Goal: Transaction & Acquisition: Obtain resource

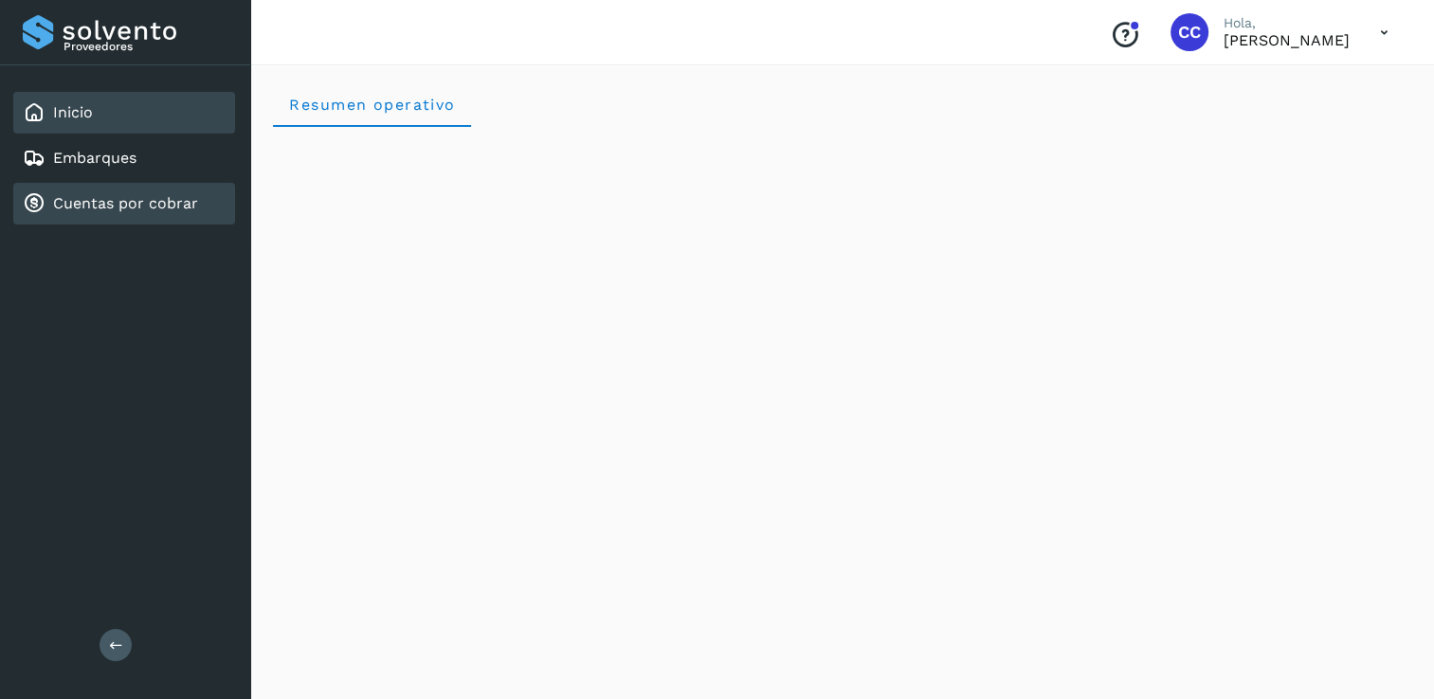
click at [168, 206] on link "Cuentas por cobrar" at bounding box center [125, 203] width 145 height 18
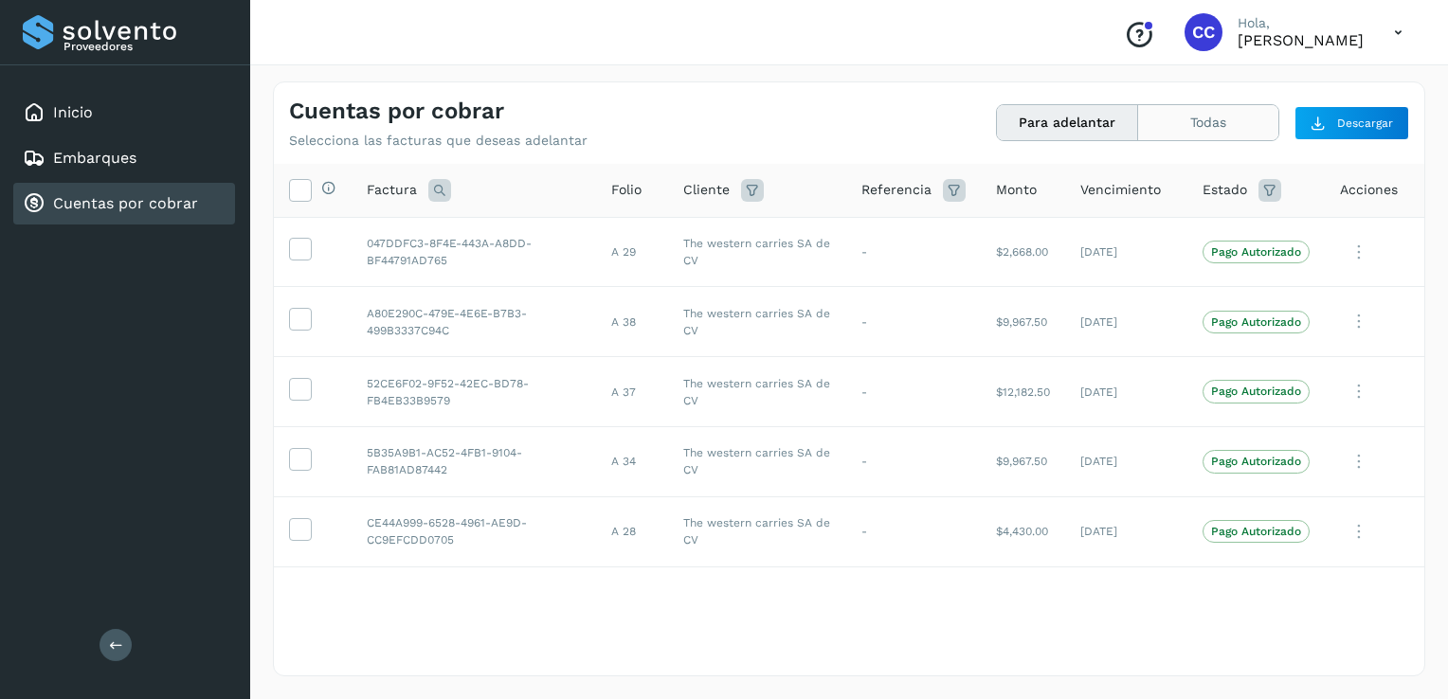
click at [1194, 123] on button "Todas" at bounding box center [1208, 122] width 140 height 35
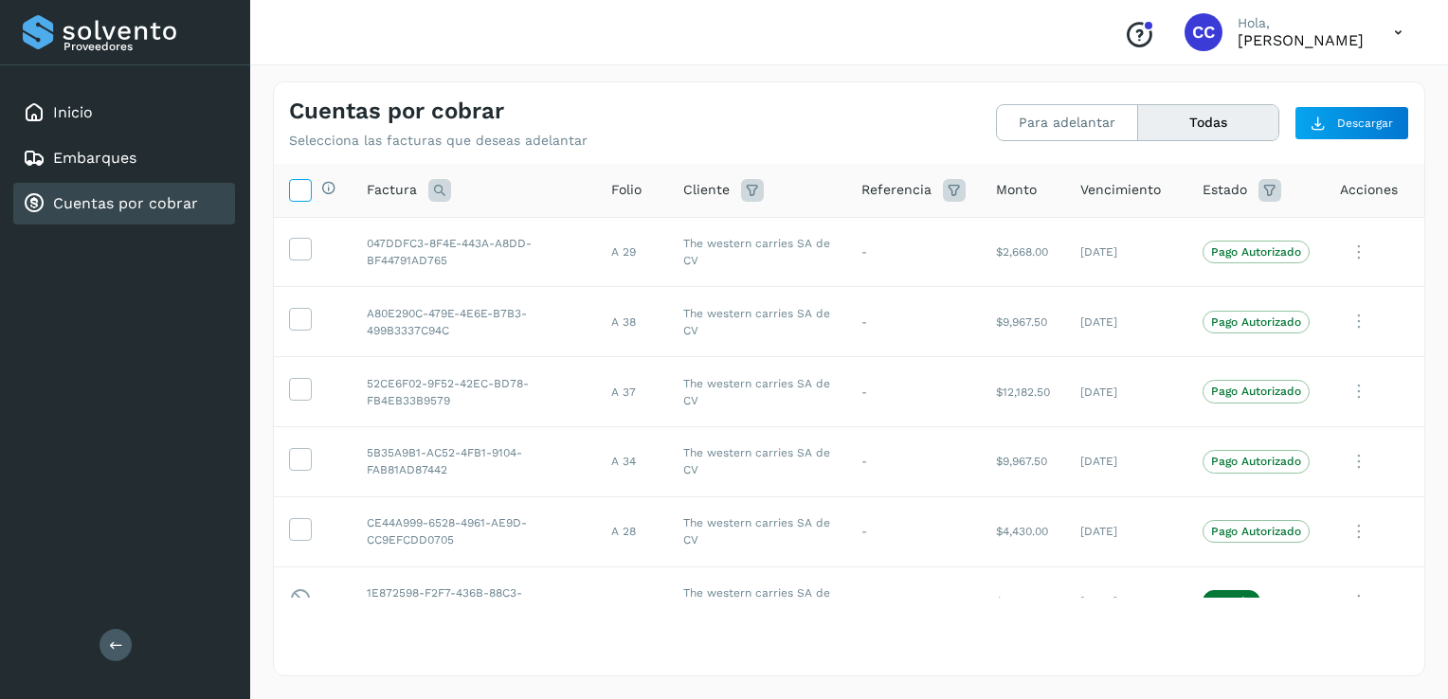
click at [294, 191] on icon at bounding box center [300, 189] width 20 height 20
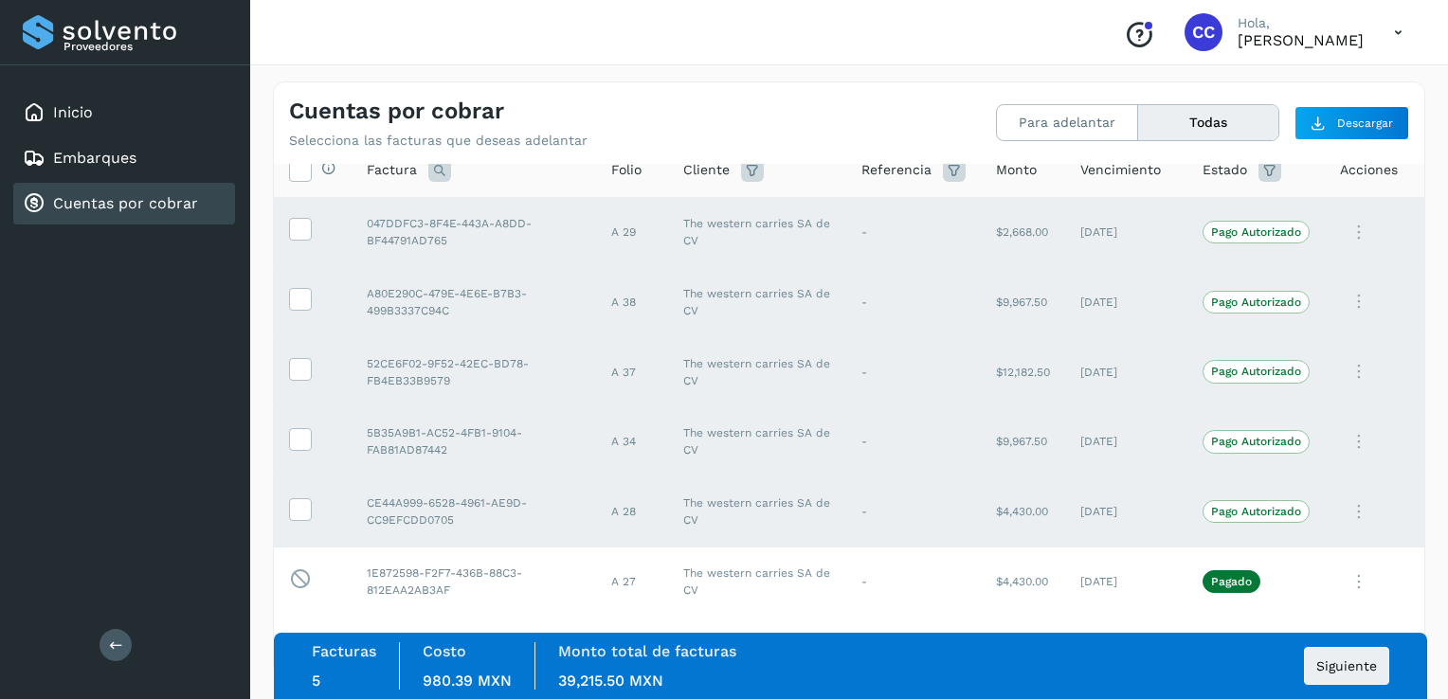
scroll to position [38, 0]
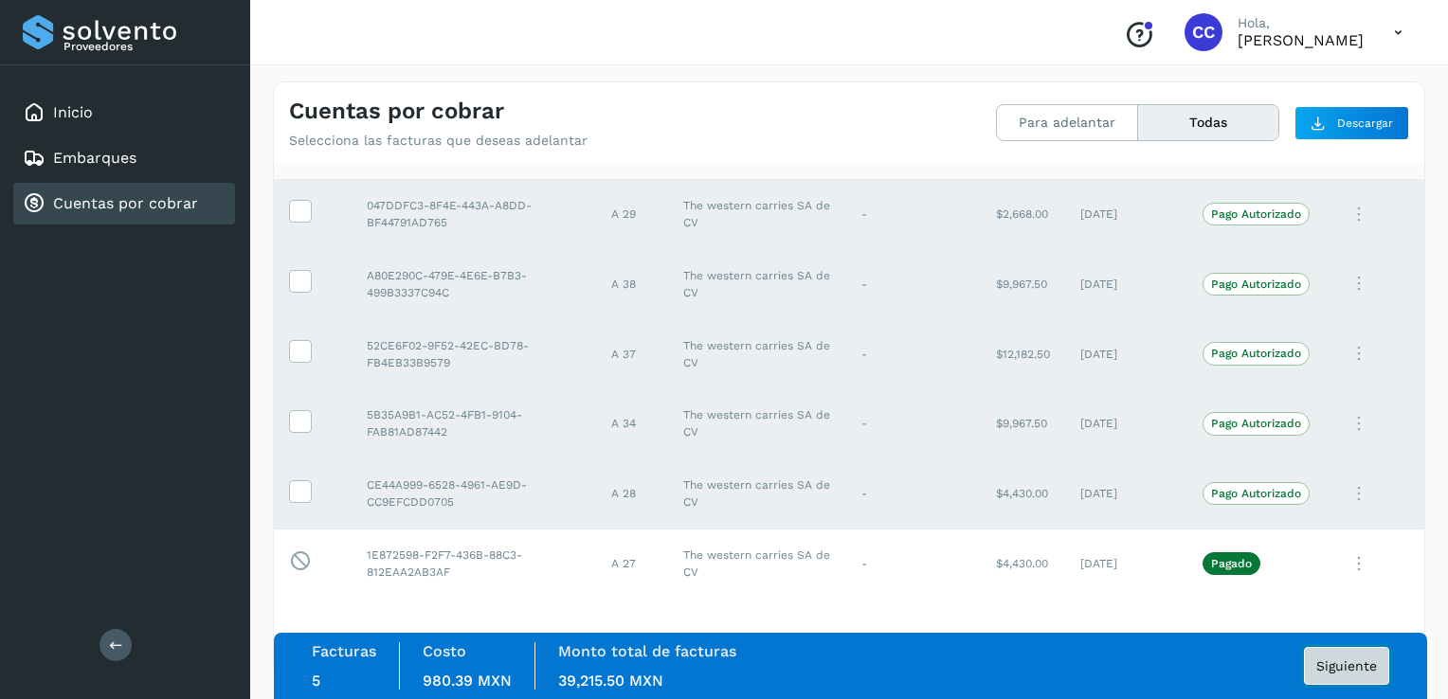
click at [1361, 665] on span "Siguiente" at bounding box center [1346, 666] width 61 height 13
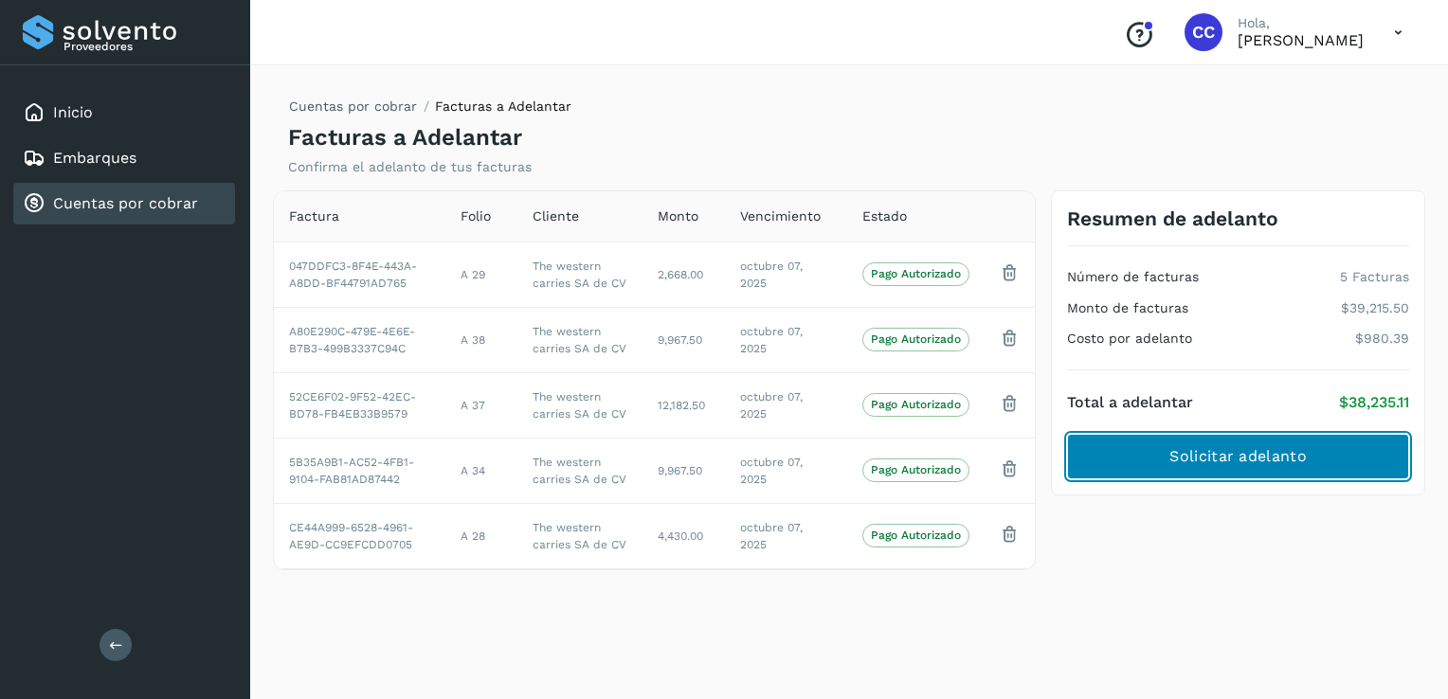
click at [1273, 450] on span "Solicitar adelanto" at bounding box center [1238, 456] width 136 height 21
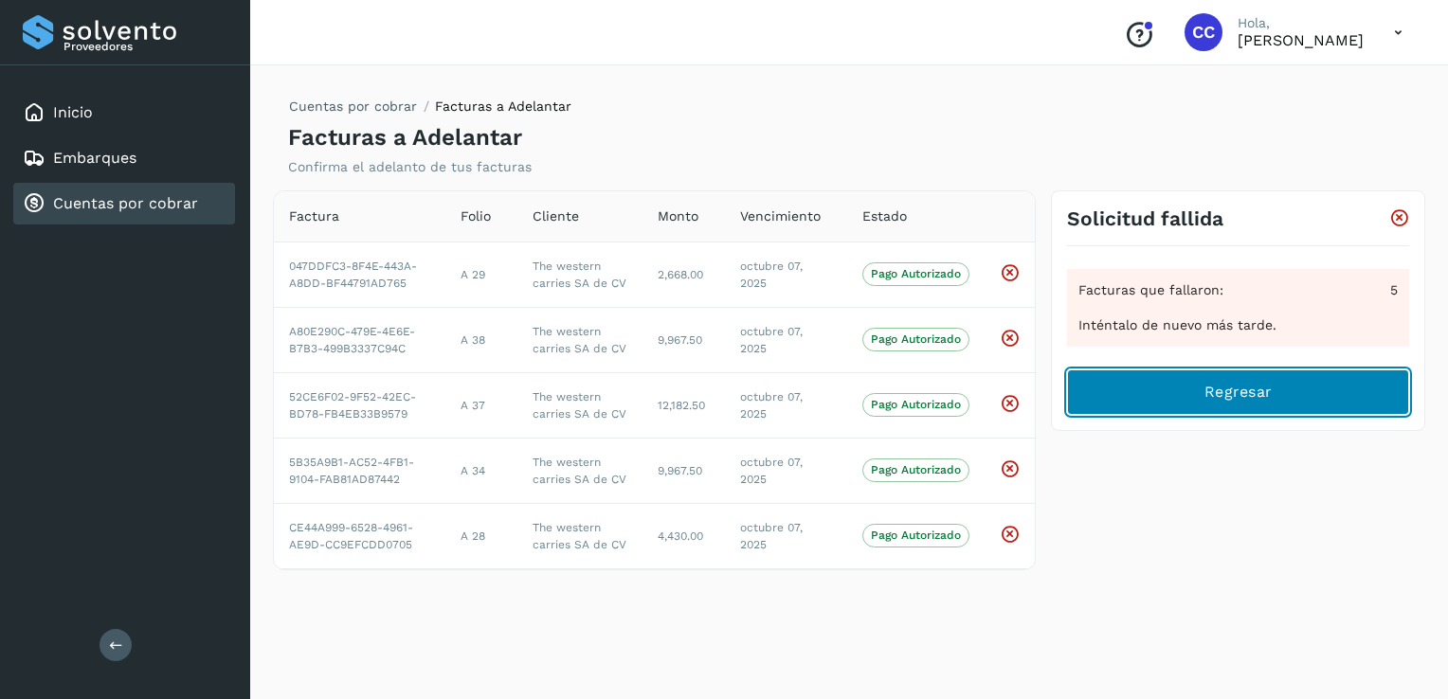
click at [1256, 399] on span "Regresar" at bounding box center [1238, 392] width 67 height 21
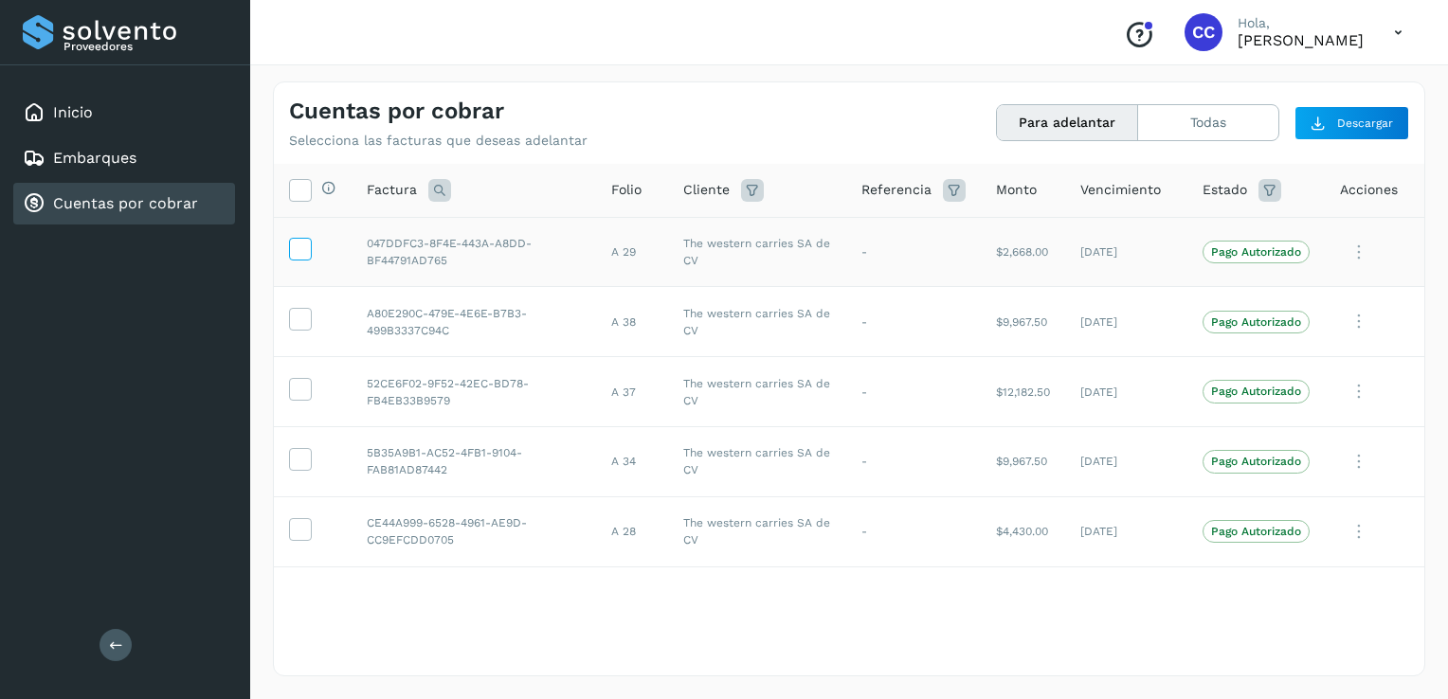
click at [309, 250] on label at bounding box center [300, 249] width 23 height 23
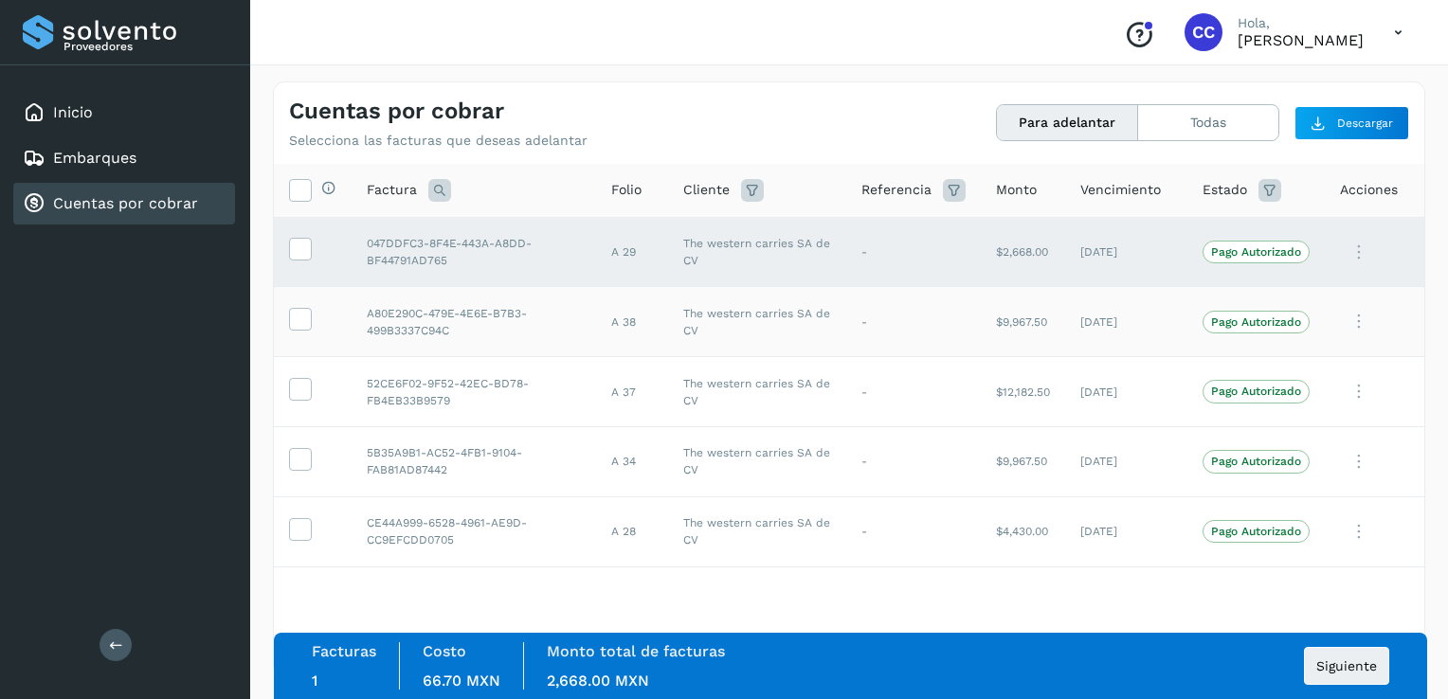
click at [296, 332] on td at bounding box center [313, 322] width 78 height 70
click at [298, 320] on icon at bounding box center [300, 318] width 20 height 20
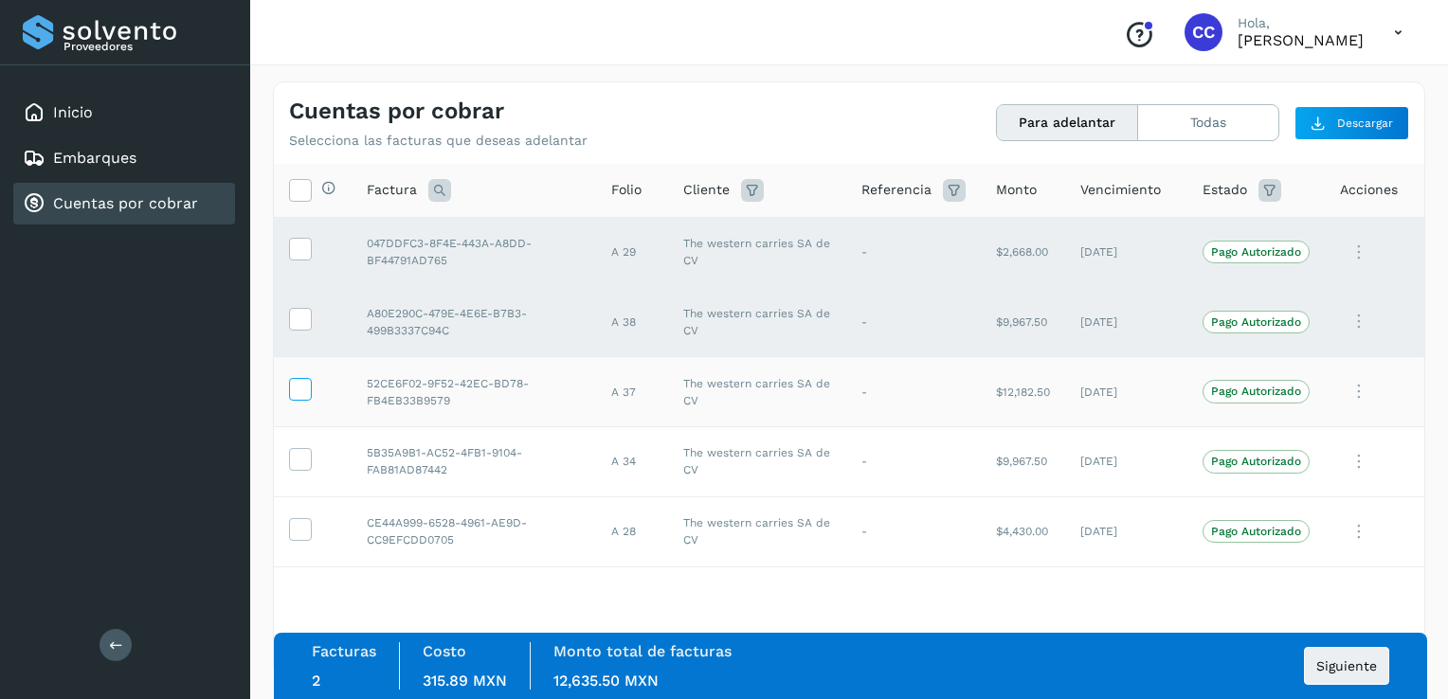
click at [303, 382] on icon at bounding box center [300, 388] width 20 height 20
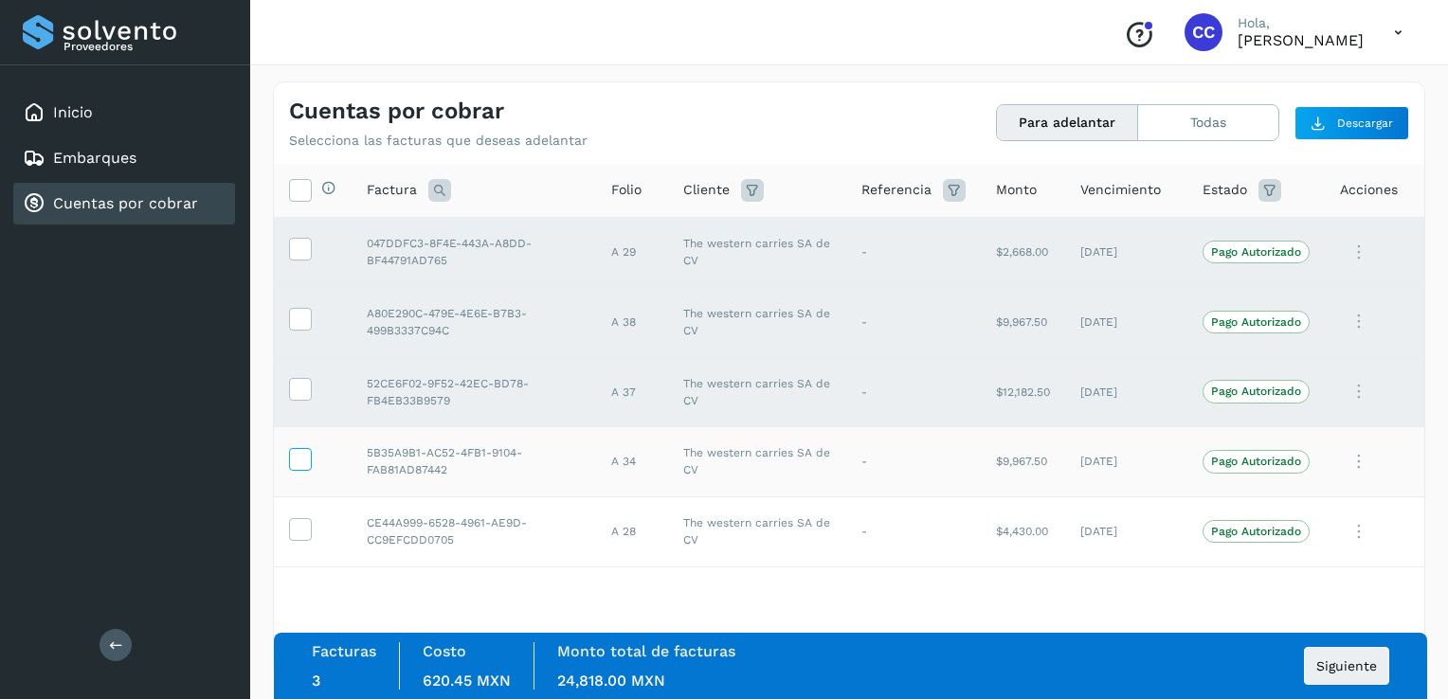
click at [296, 458] on icon at bounding box center [300, 458] width 20 height 20
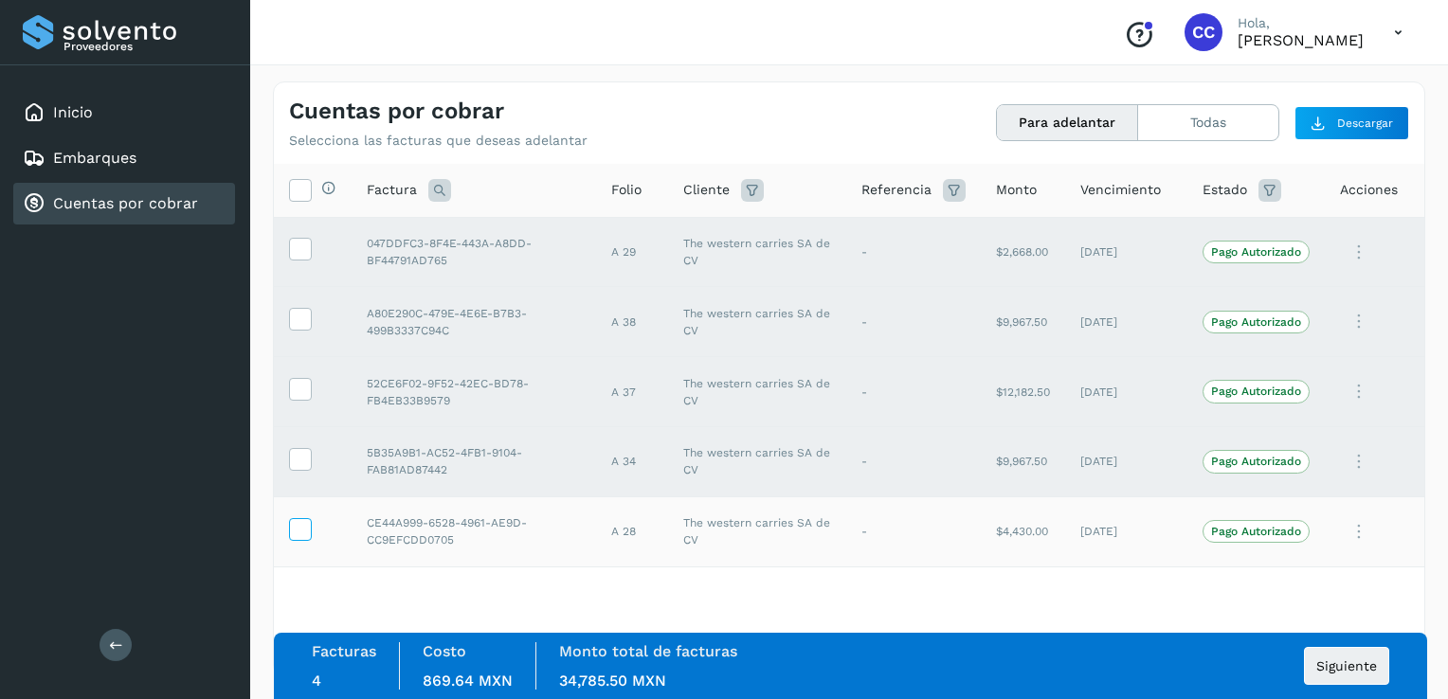
click at [310, 538] on label at bounding box center [300, 529] width 23 height 23
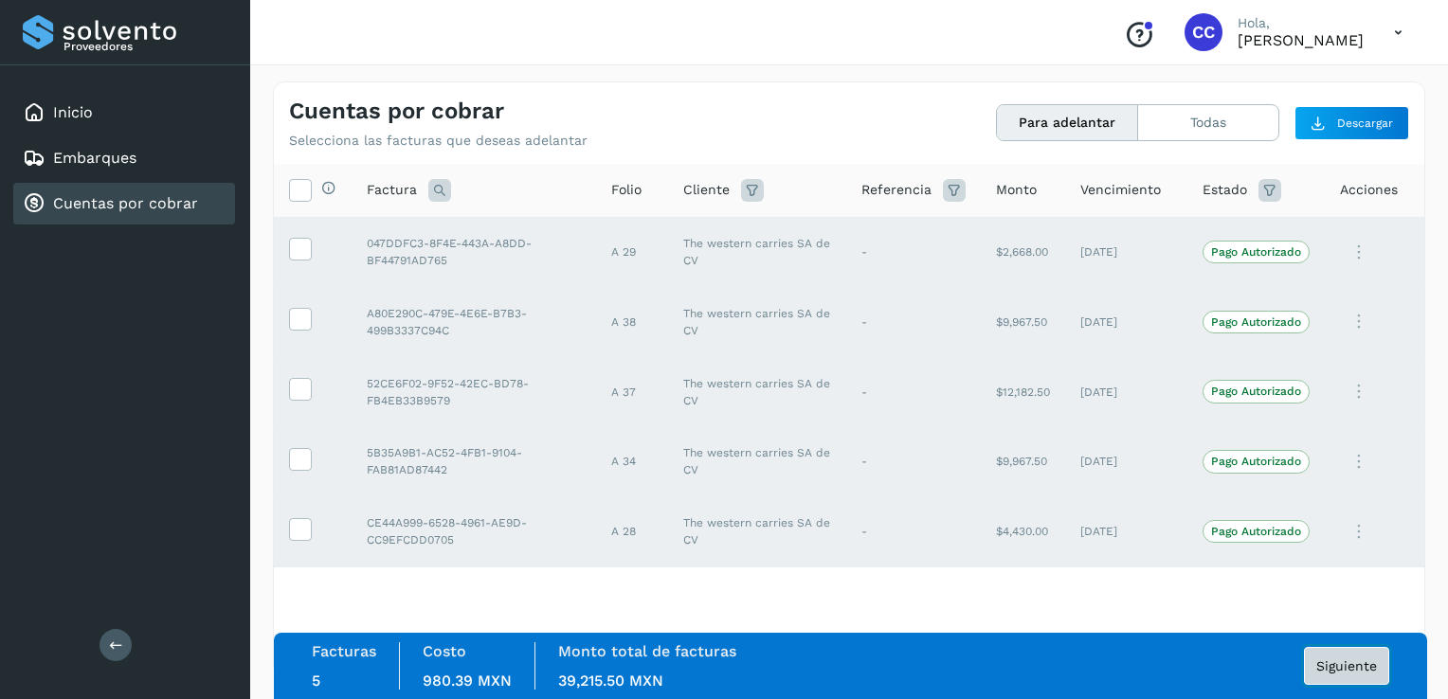
click at [1376, 673] on span "Siguiente" at bounding box center [1346, 666] width 61 height 13
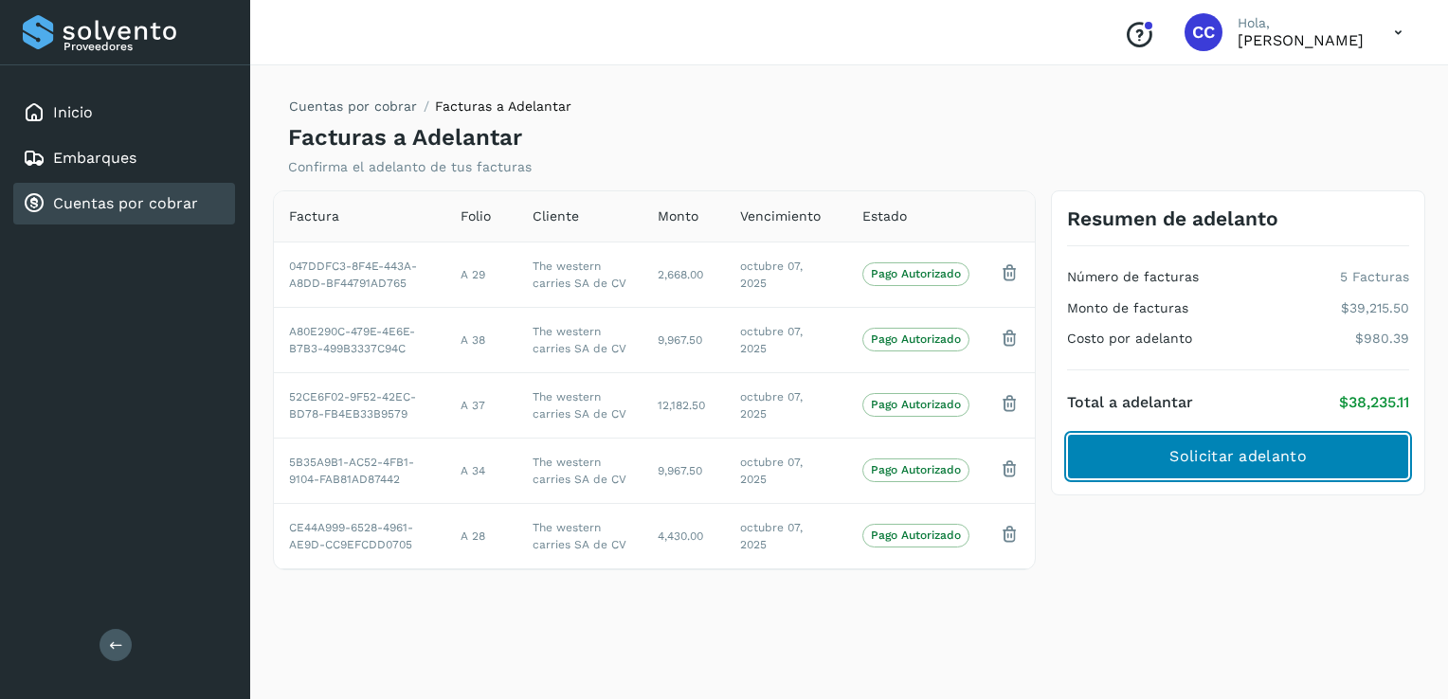
click at [1234, 460] on span "Solicitar adelanto" at bounding box center [1238, 456] width 136 height 21
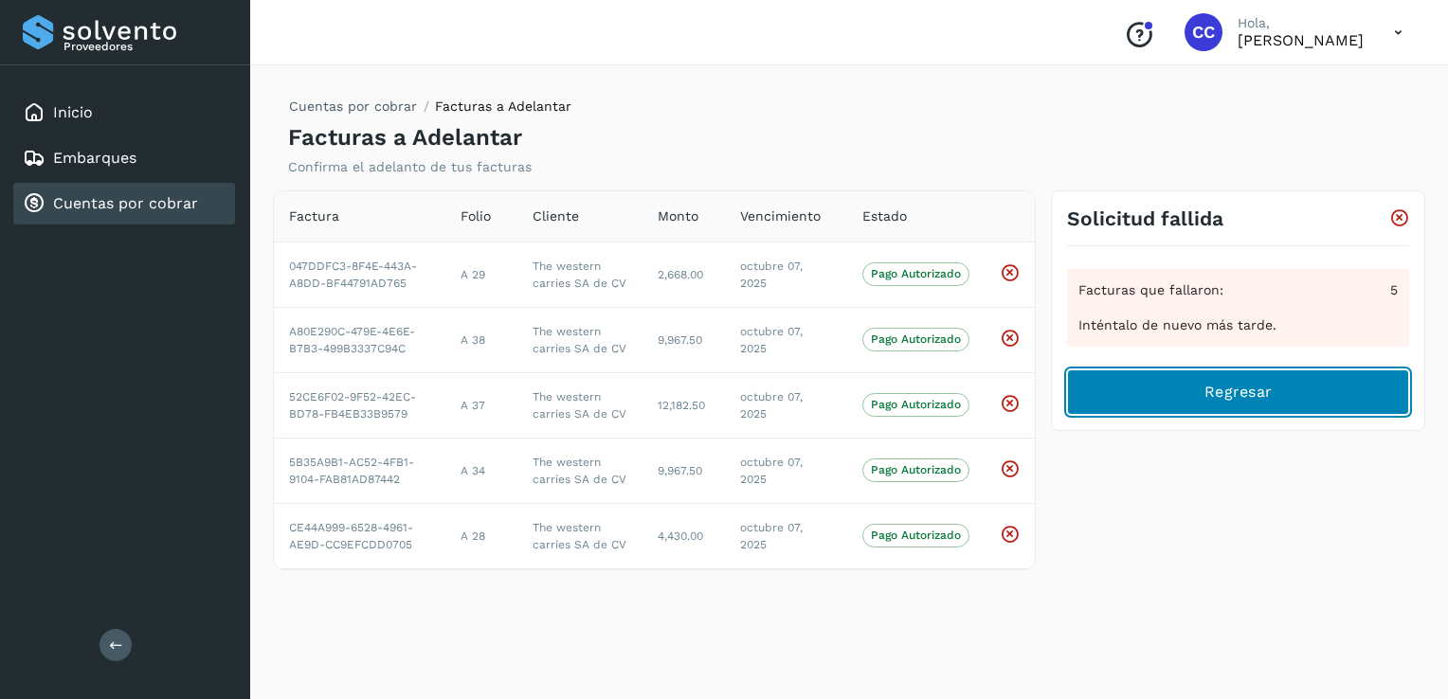
click at [1187, 395] on button "Regresar" at bounding box center [1238, 392] width 342 height 45
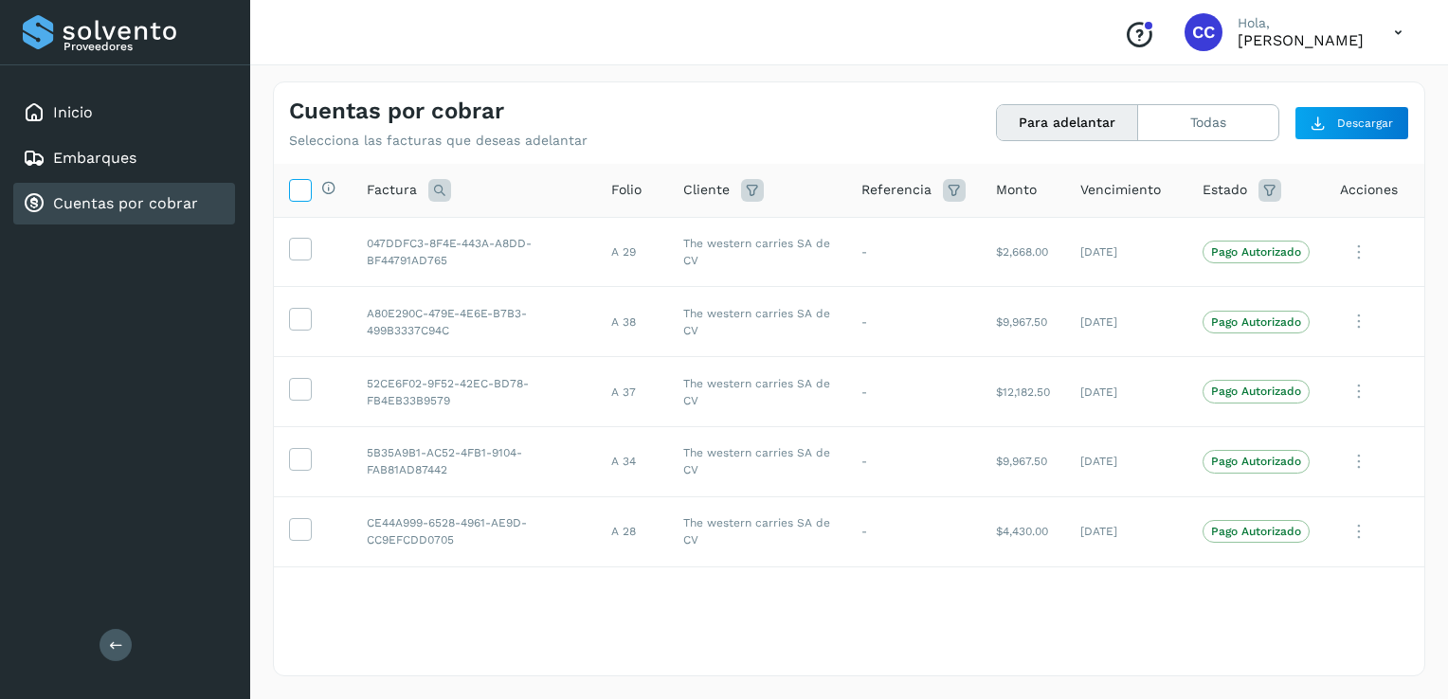
click at [299, 191] on icon at bounding box center [300, 189] width 20 height 20
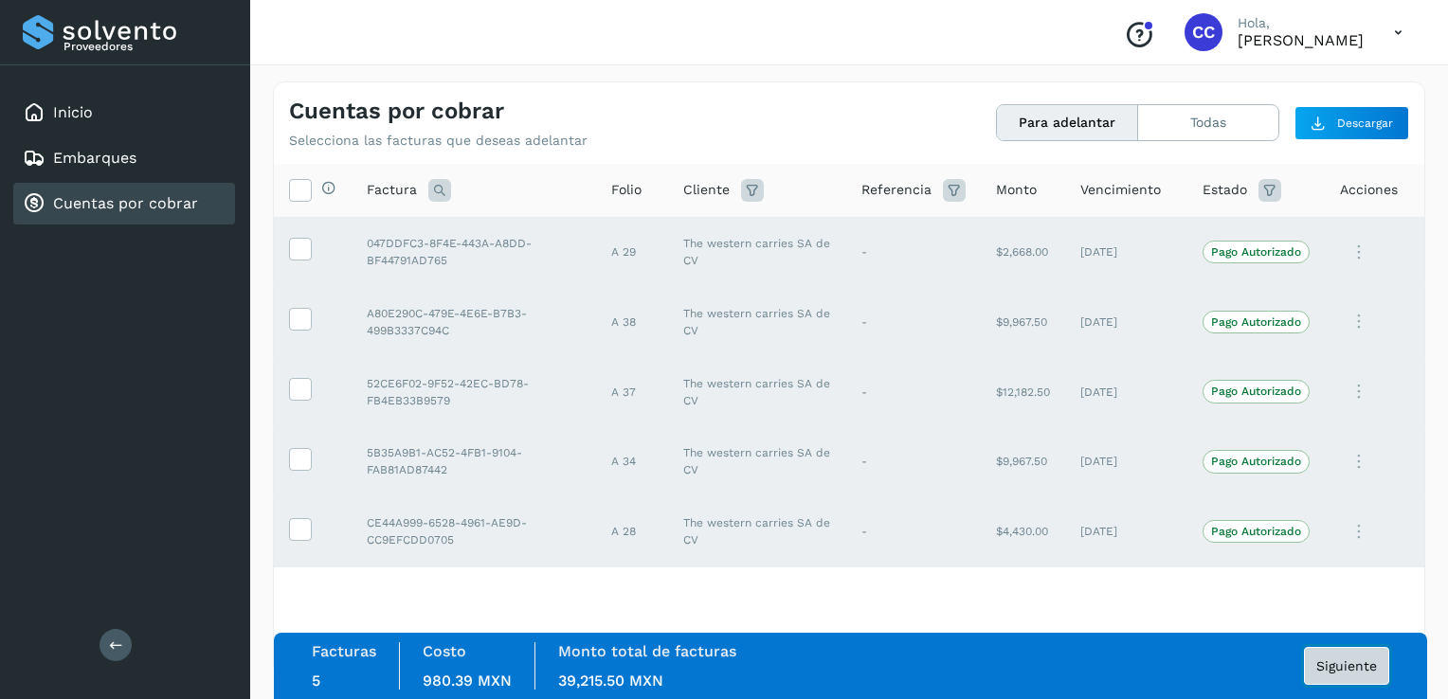
click at [1366, 670] on span "Siguiente" at bounding box center [1346, 666] width 61 height 13
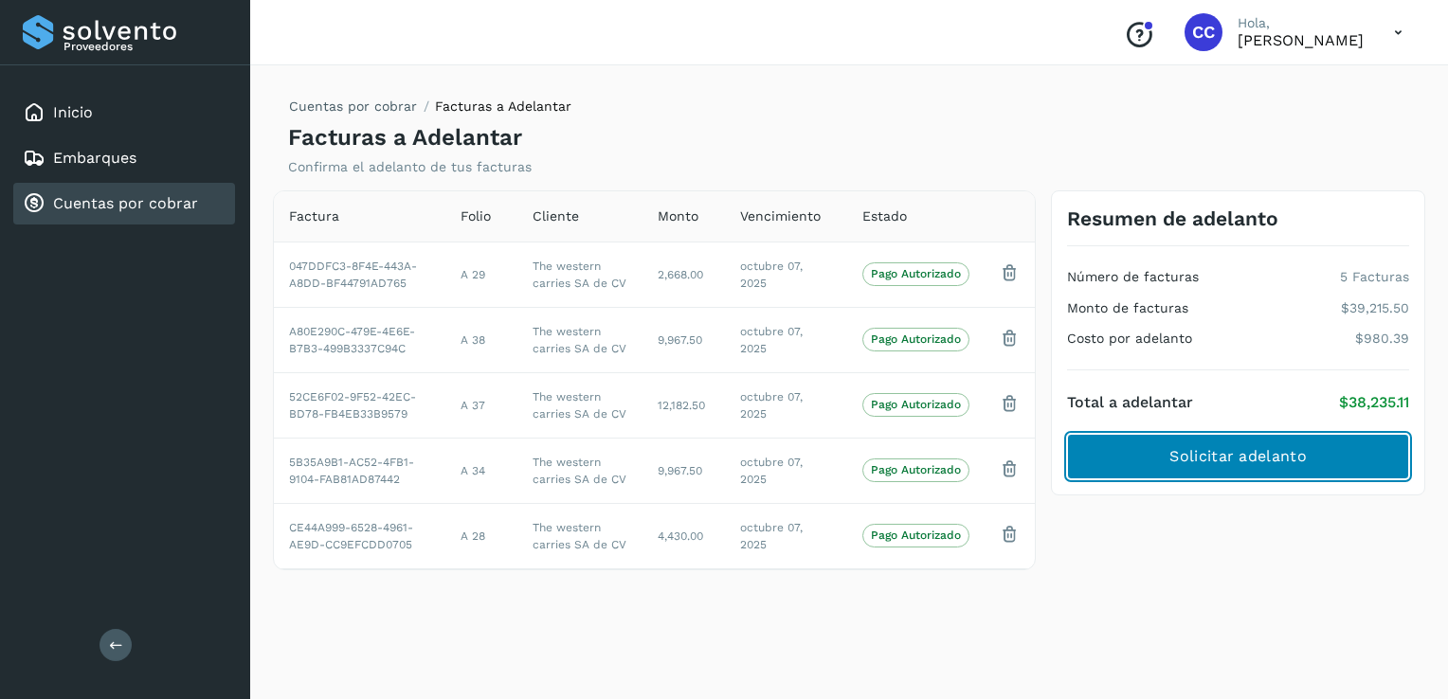
click at [1285, 453] on span "Solicitar adelanto" at bounding box center [1238, 456] width 136 height 21
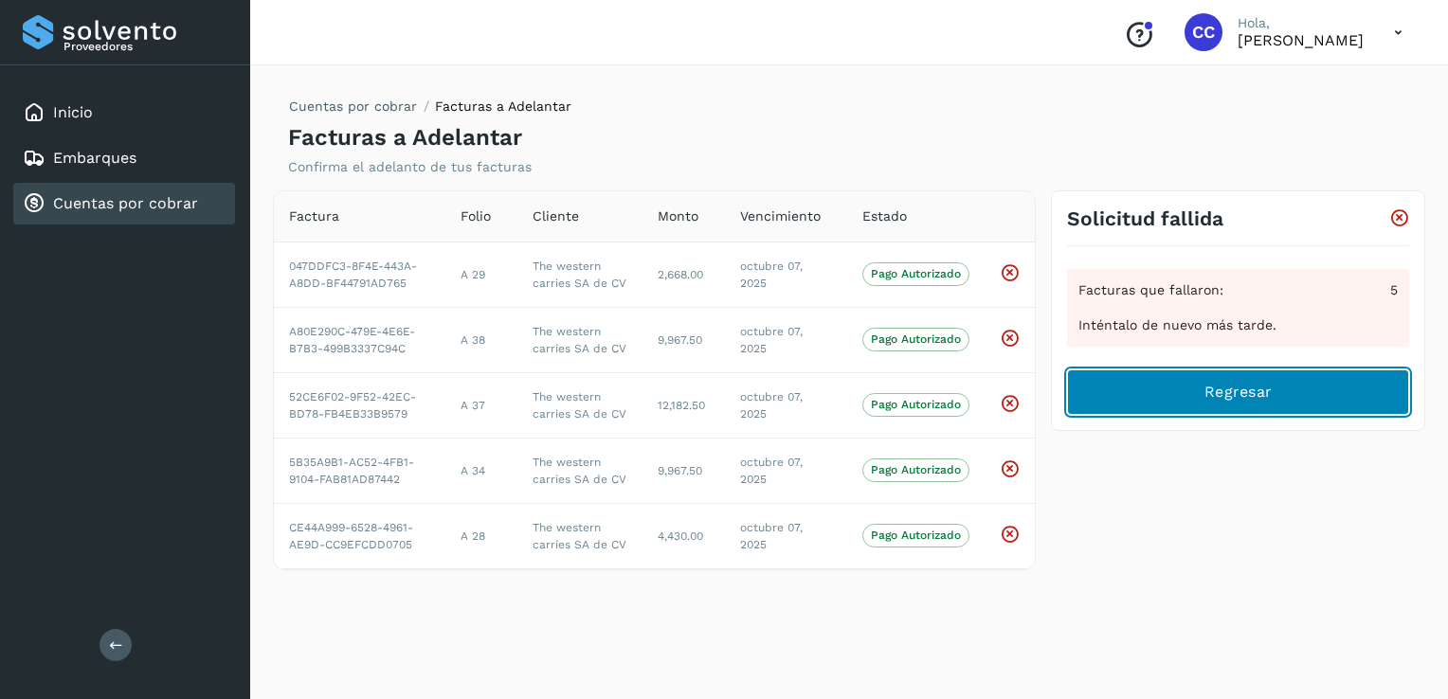
click at [1241, 398] on span "Regresar" at bounding box center [1238, 392] width 67 height 21
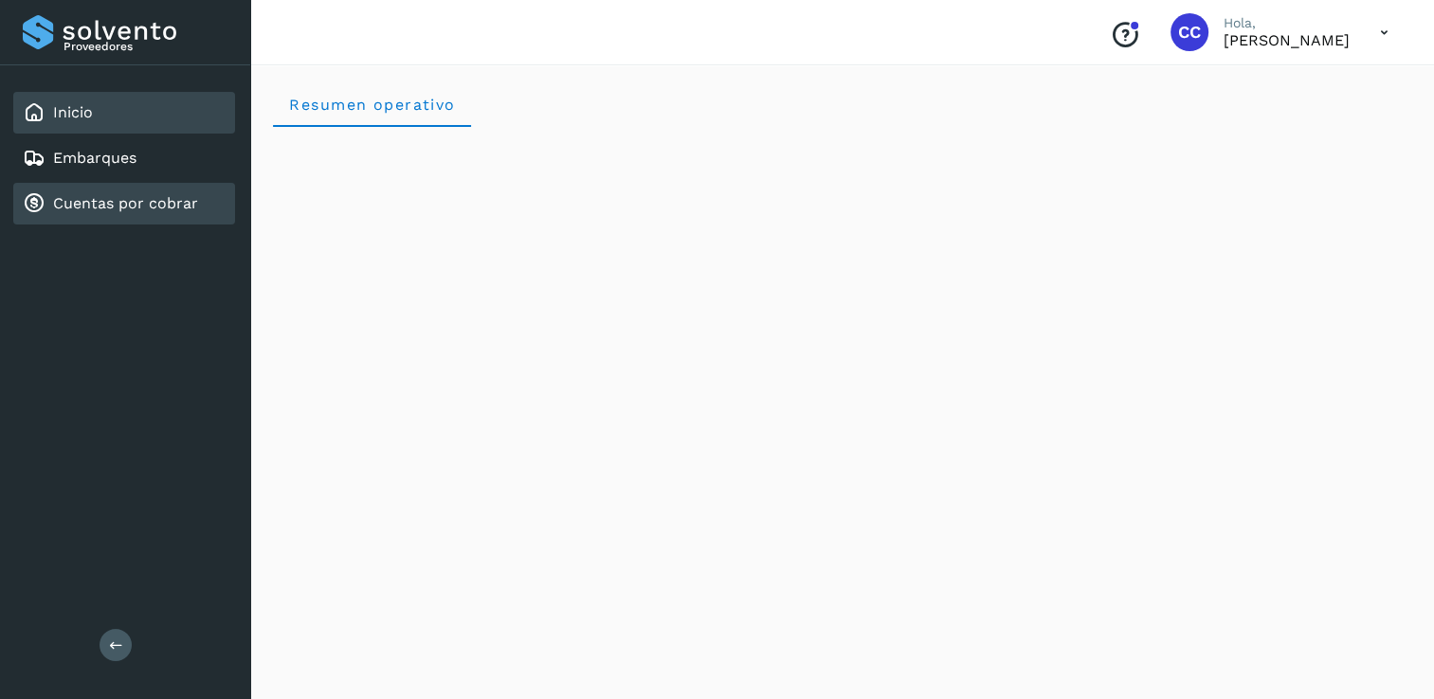
click at [136, 203] on link "Cuentas por cobrar" at bounding box center [125, 203] width 145 height 18
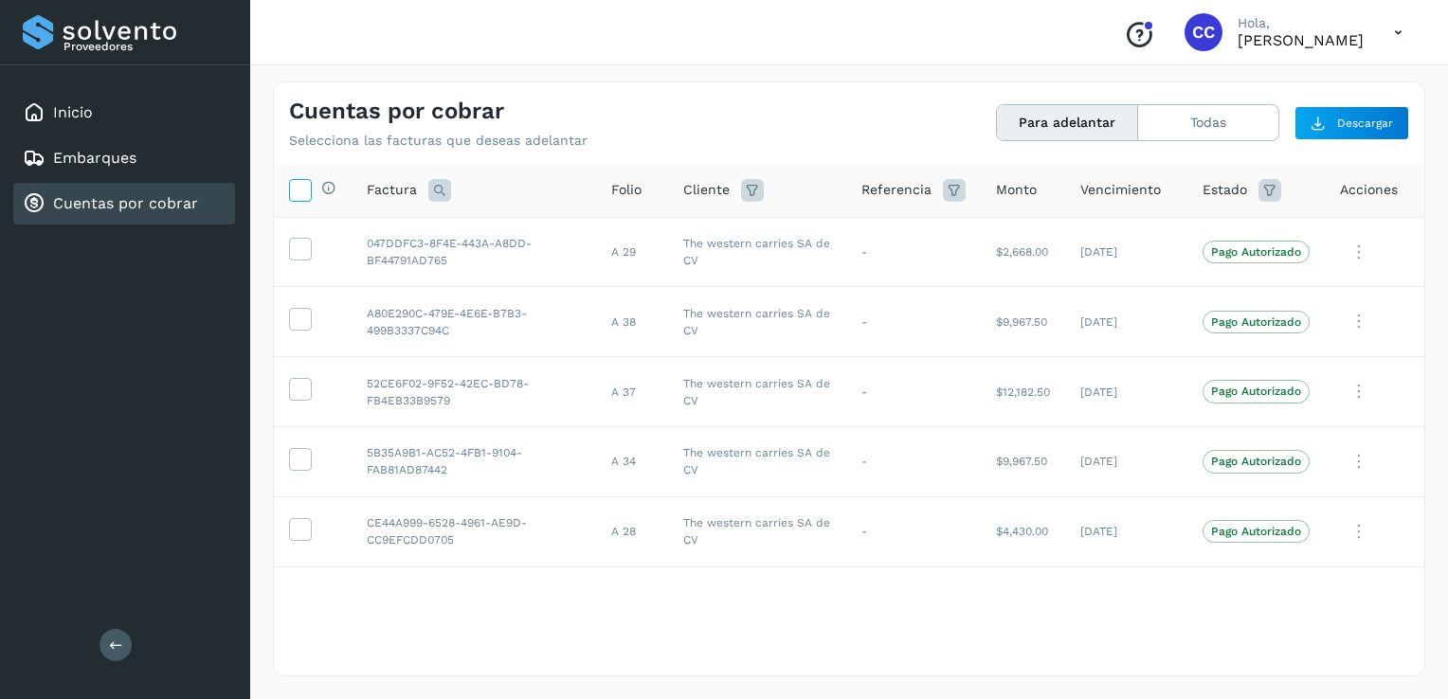
click at [302, 184] on icon at bounding box center [300, 189] width 20 height 20
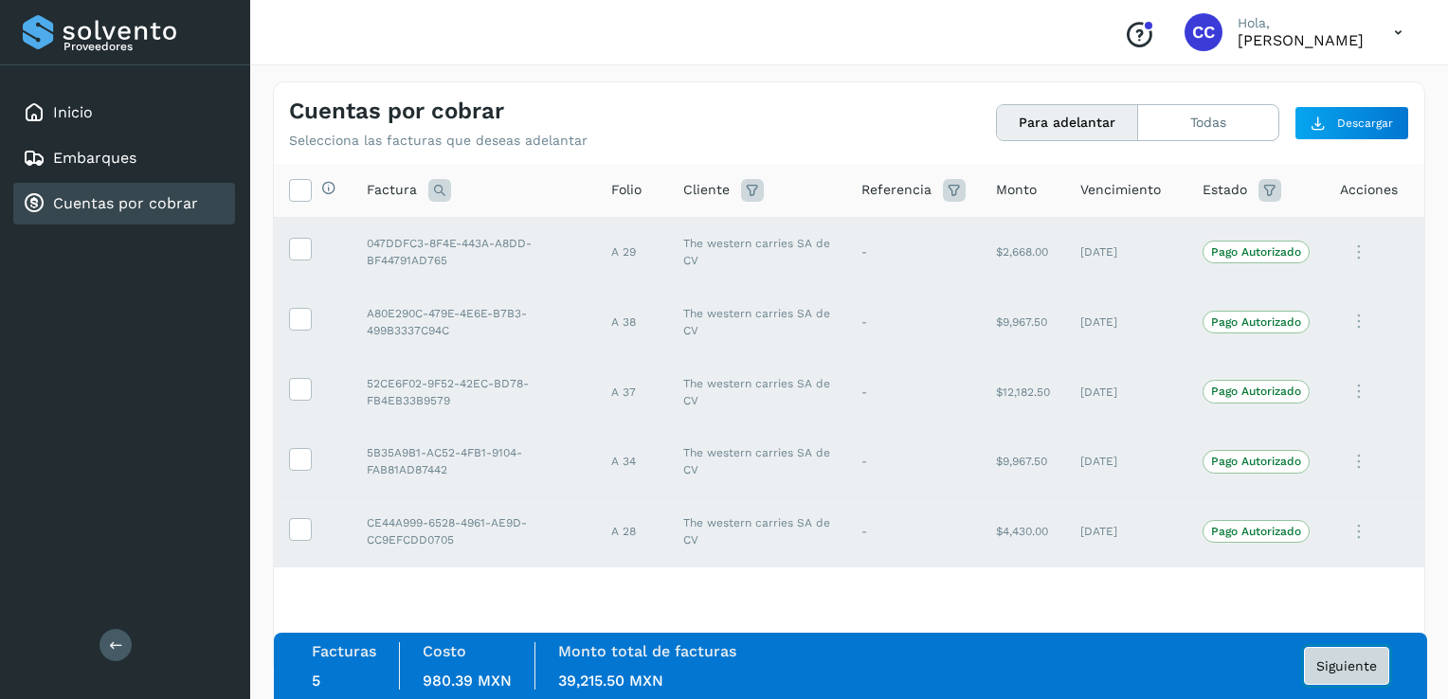
drag, startPoint x: 1327, startPoint y: 665, endPoint x: 1316, endPoint y: 656, distance: 14.1
click at [1329, 665] on span "Siguiente" at bounding box center [1346, 666] width 61 height 13
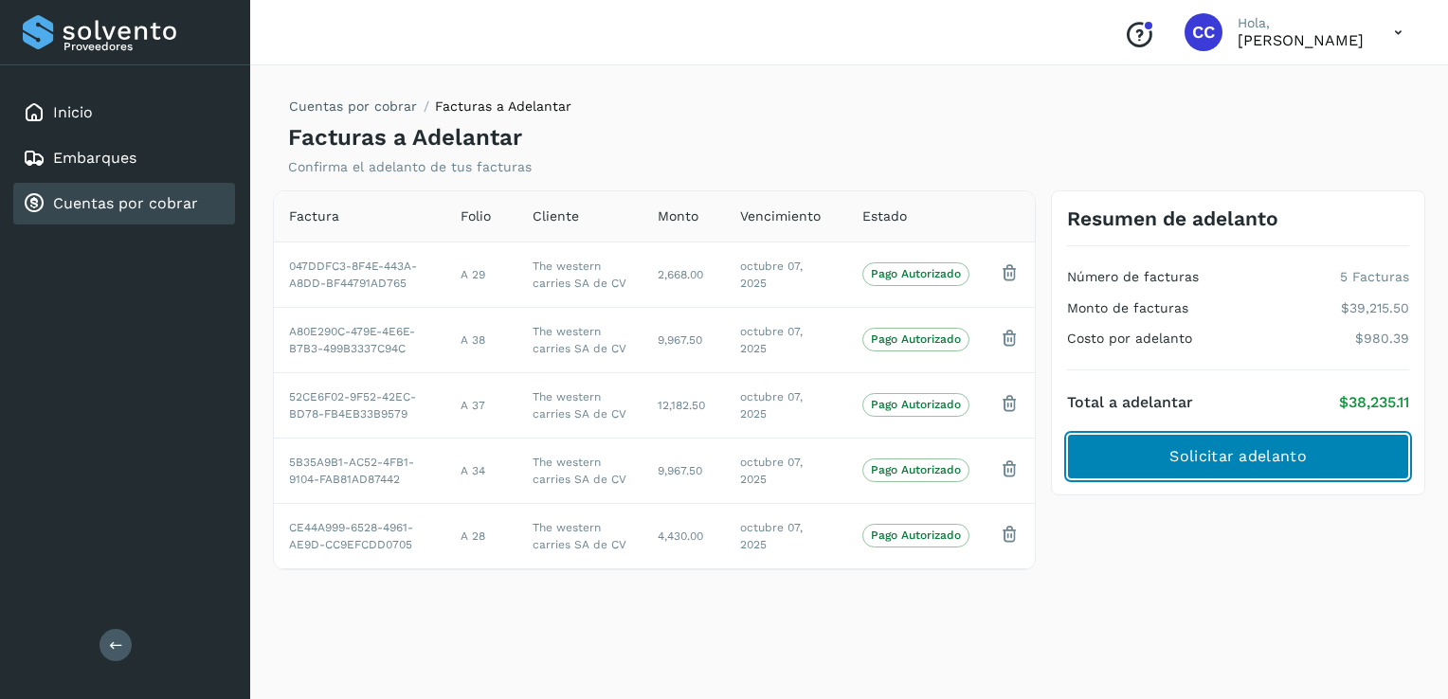
click at [1274, 459] on span "Solicitar adelanto" at bounding box center [1238, 456] width 136 height 21
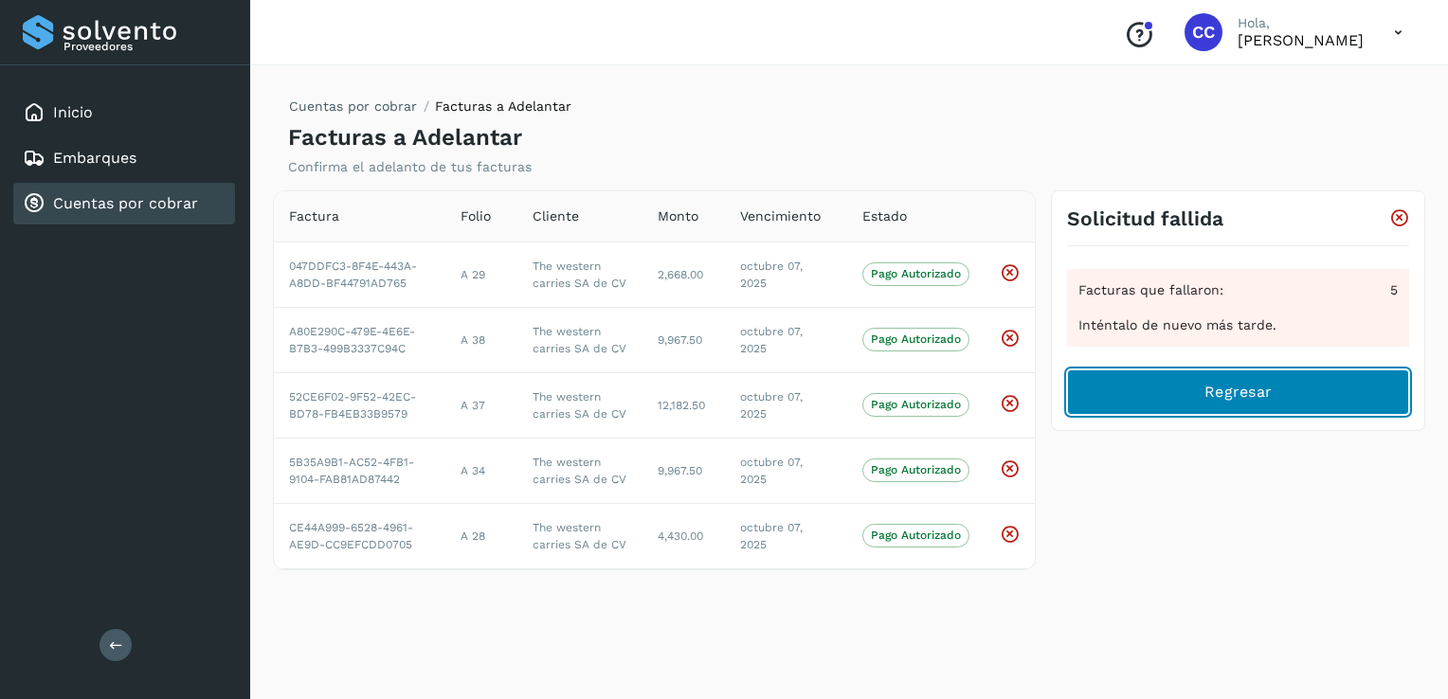
click at [1335, 396] on button "Regresar" at bounding box center [1238, 392] width 342 height 45
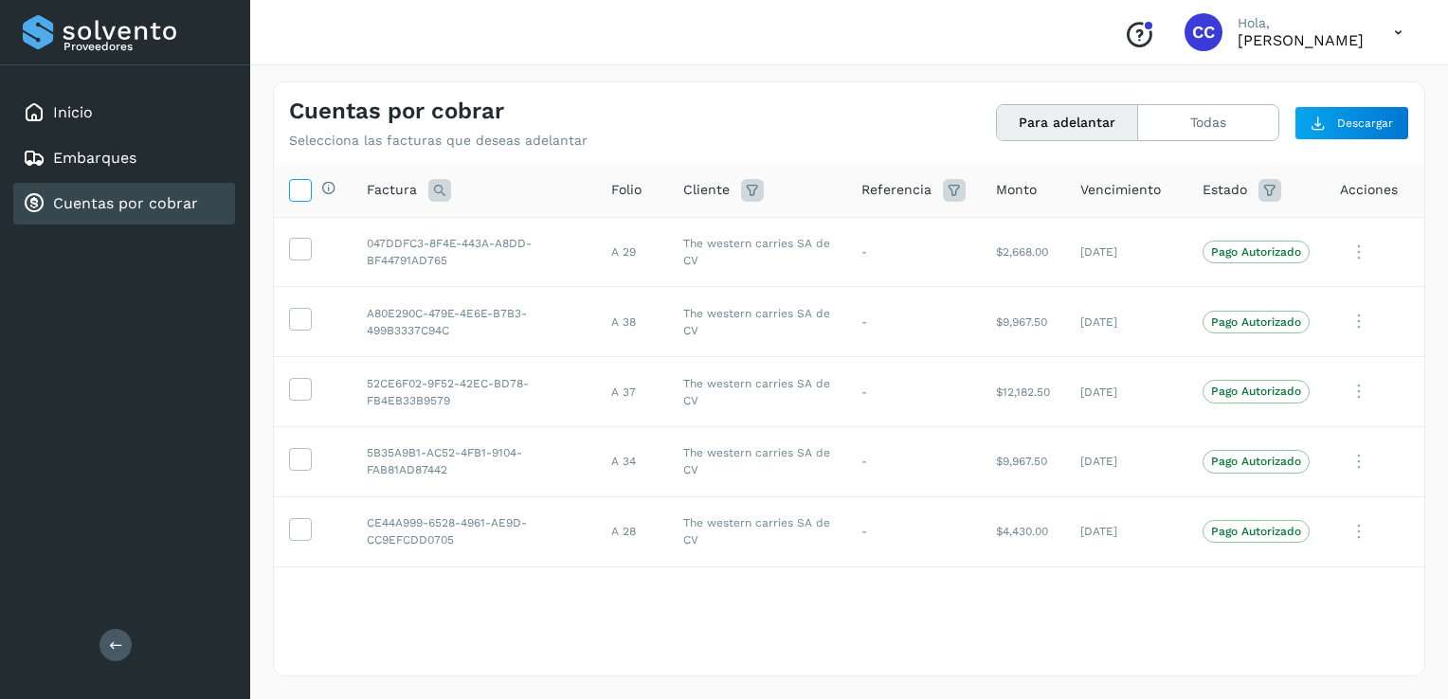
click at [303, 191] on icon at bounding box center [300, 189] width 20 height 20
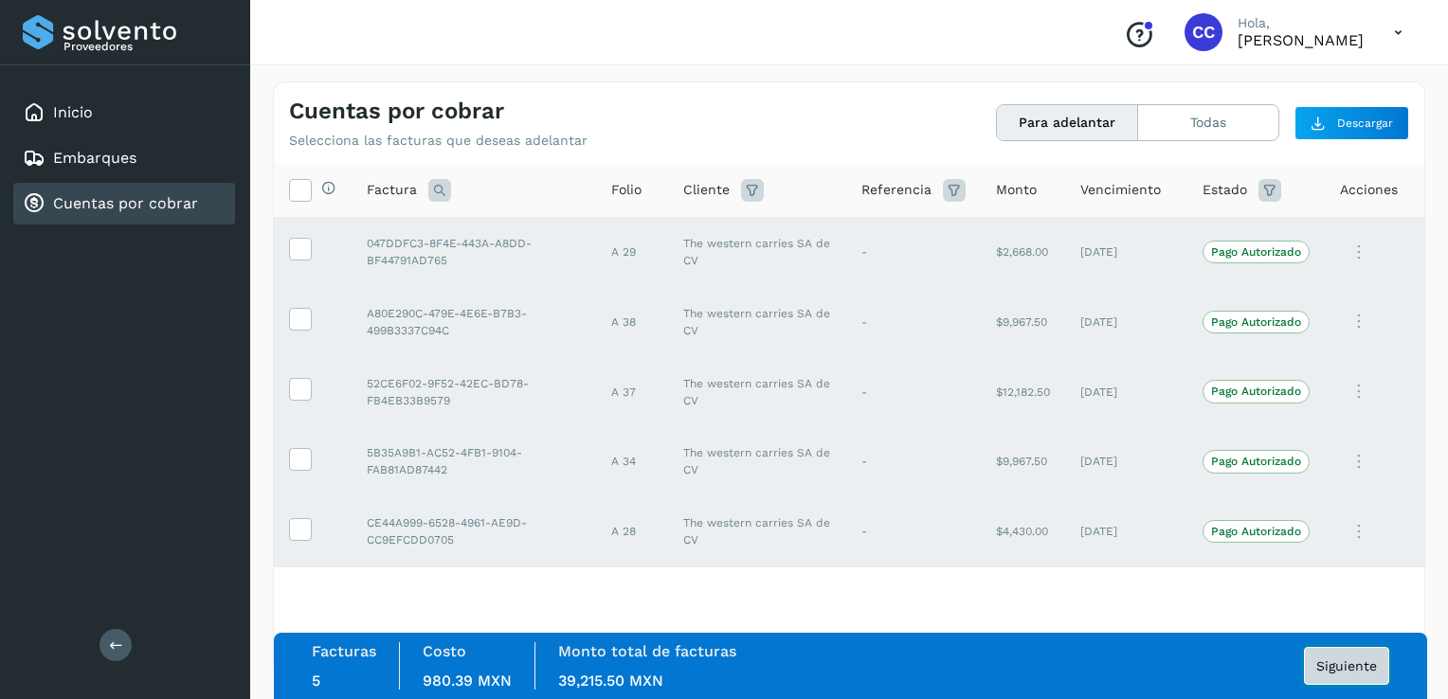
click at [1334, 663] on span "Siguiente" at bounding box center [1346, 666] width 61 height 13
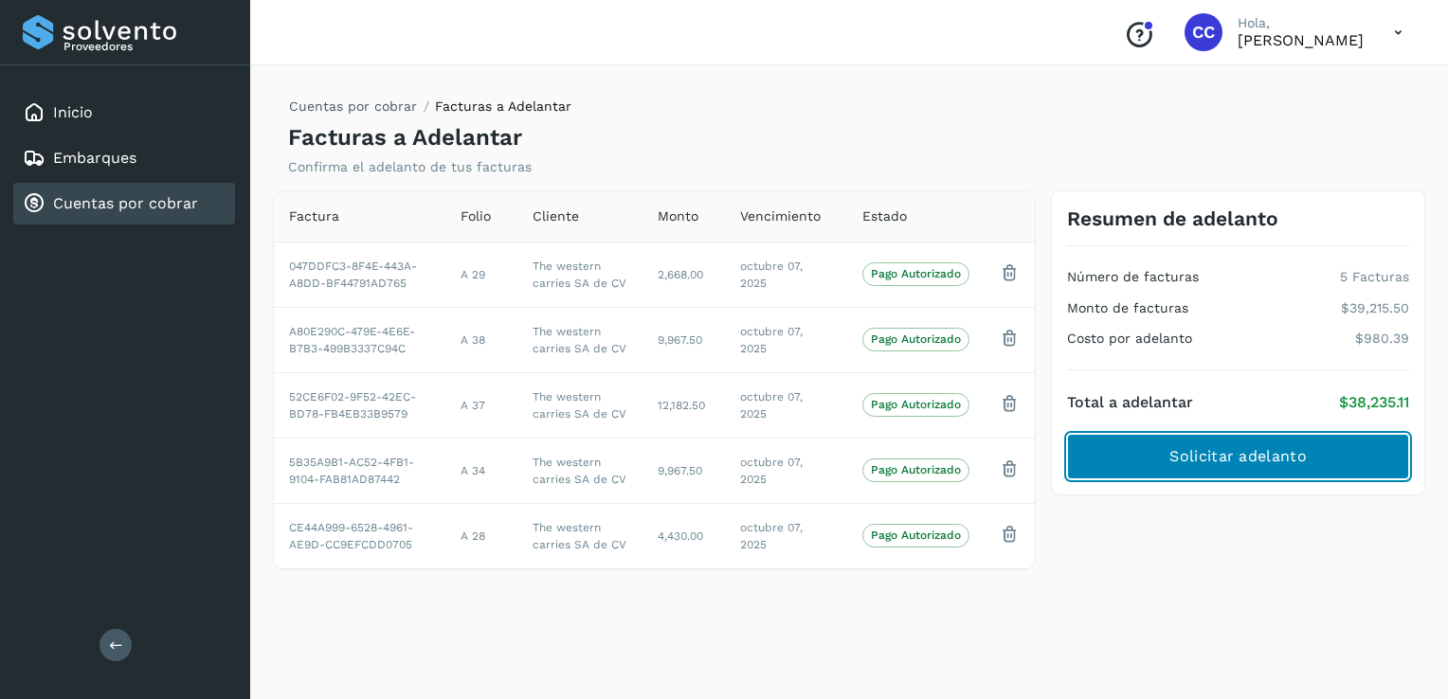
click at [1193, 460] on span "Solicitar adelanto" at bounding box center [1238, 456] width 136 height 21
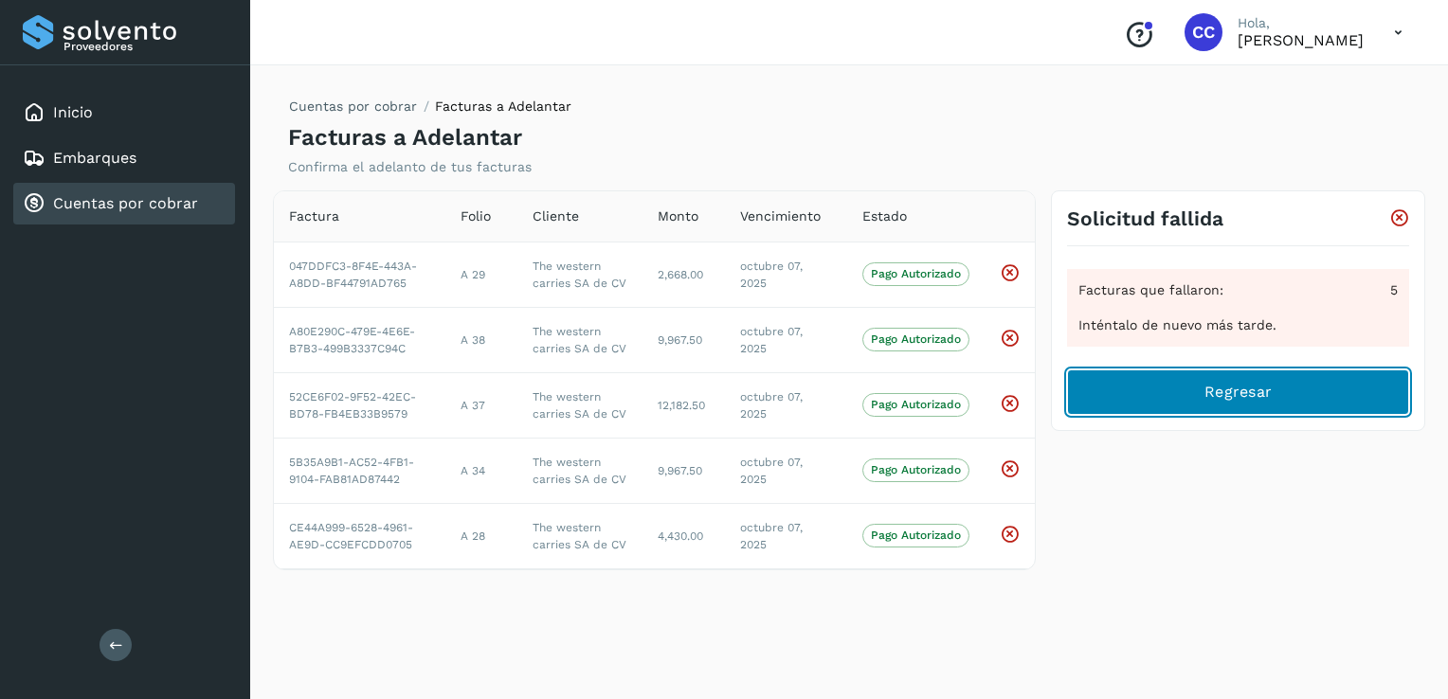
click at [1225, 408] on button "Regresar" at bounding box center [1238, 392] width 342 height 45
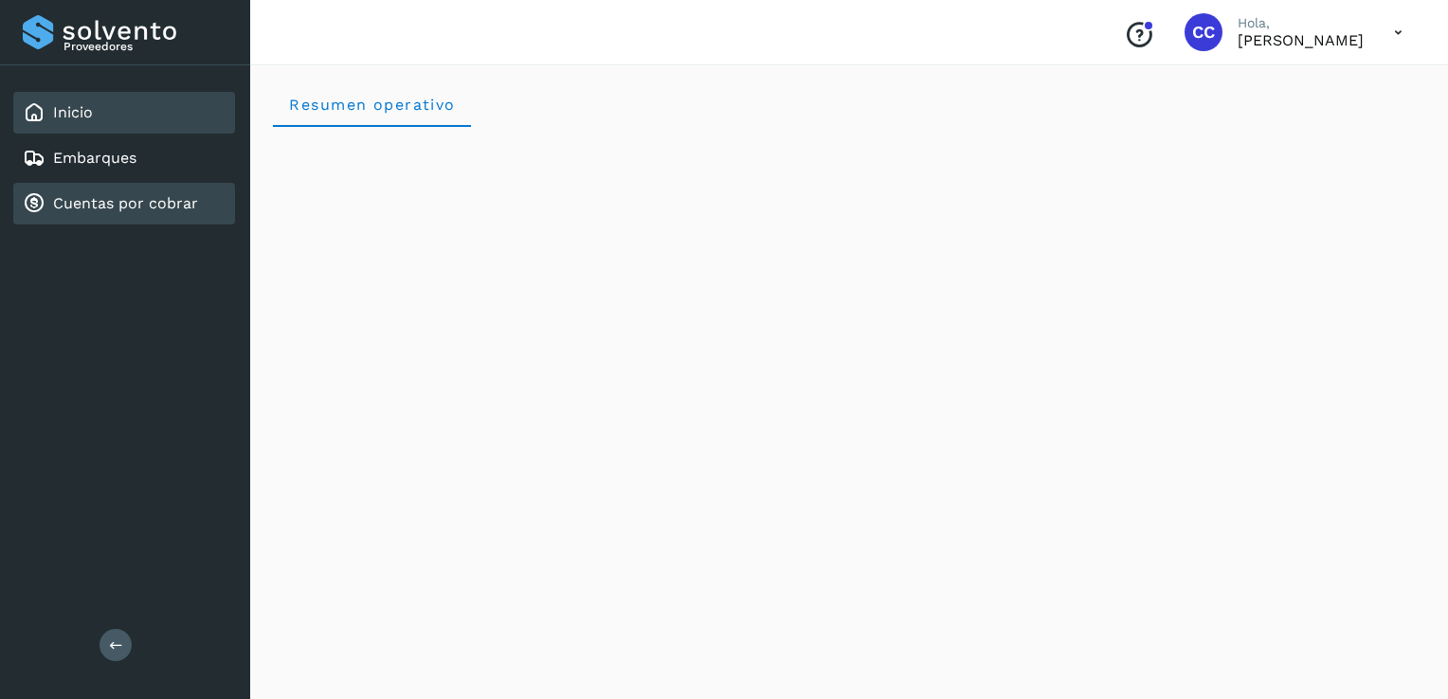
click at [173, 196] on link "Cuentas por cobrar" at bounding box center [125, 203] width 145 height 18
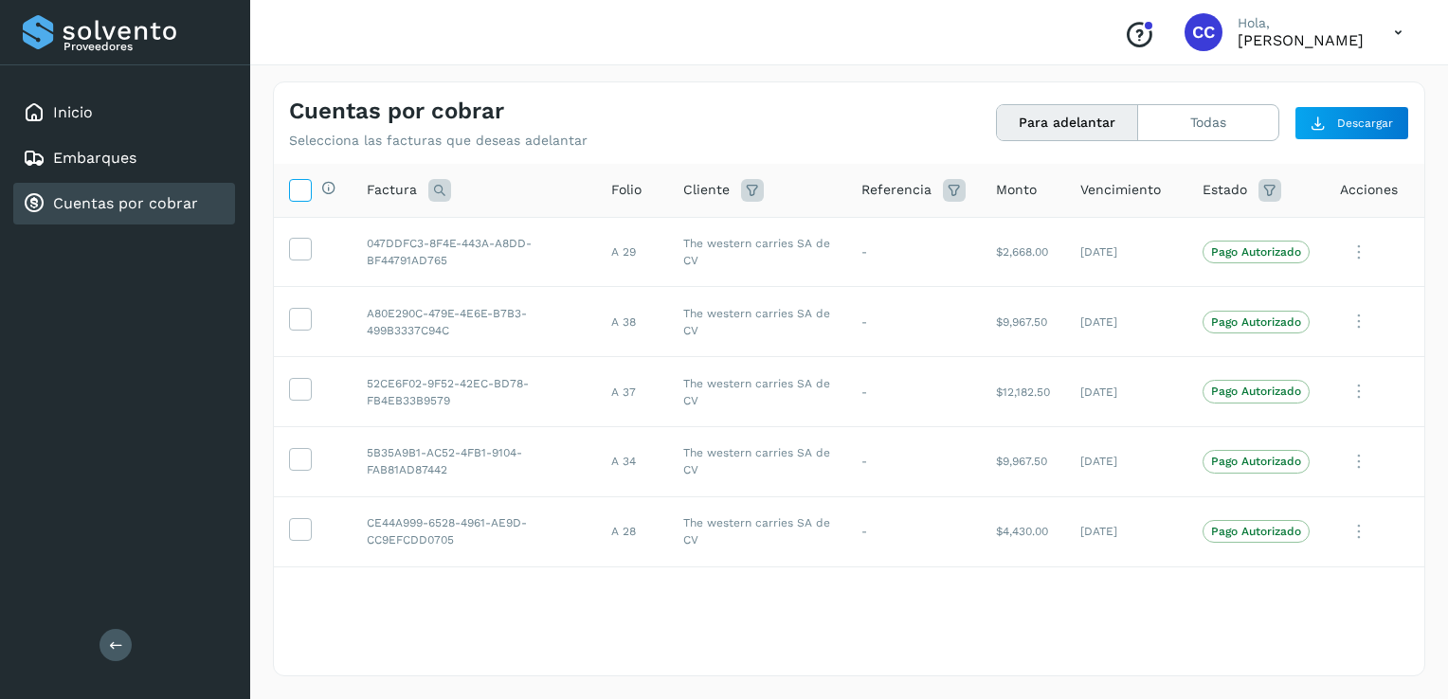
click at [302, 193] on icon at bounding box center [300, 189] width 20 height 20
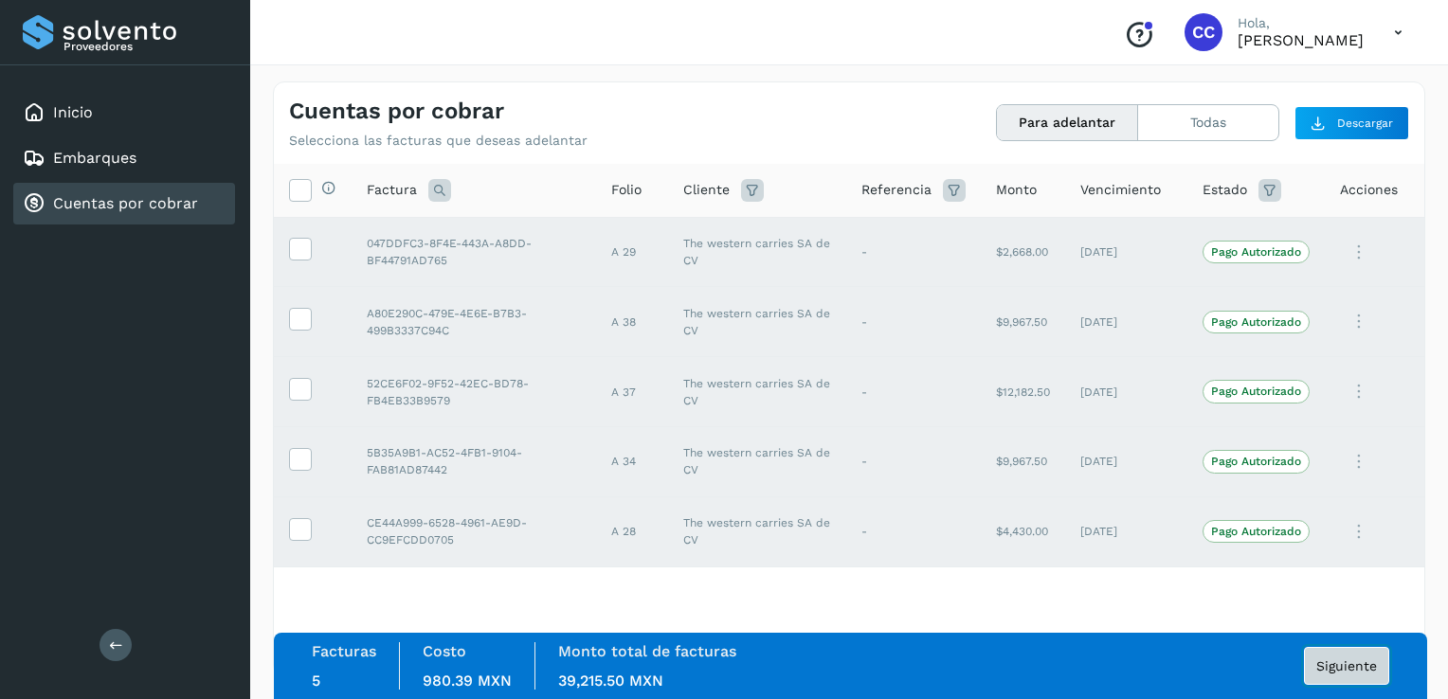
click at [1336, 673] on span "Siguiente" at bounding box center [1346, 666] width 61 height 13
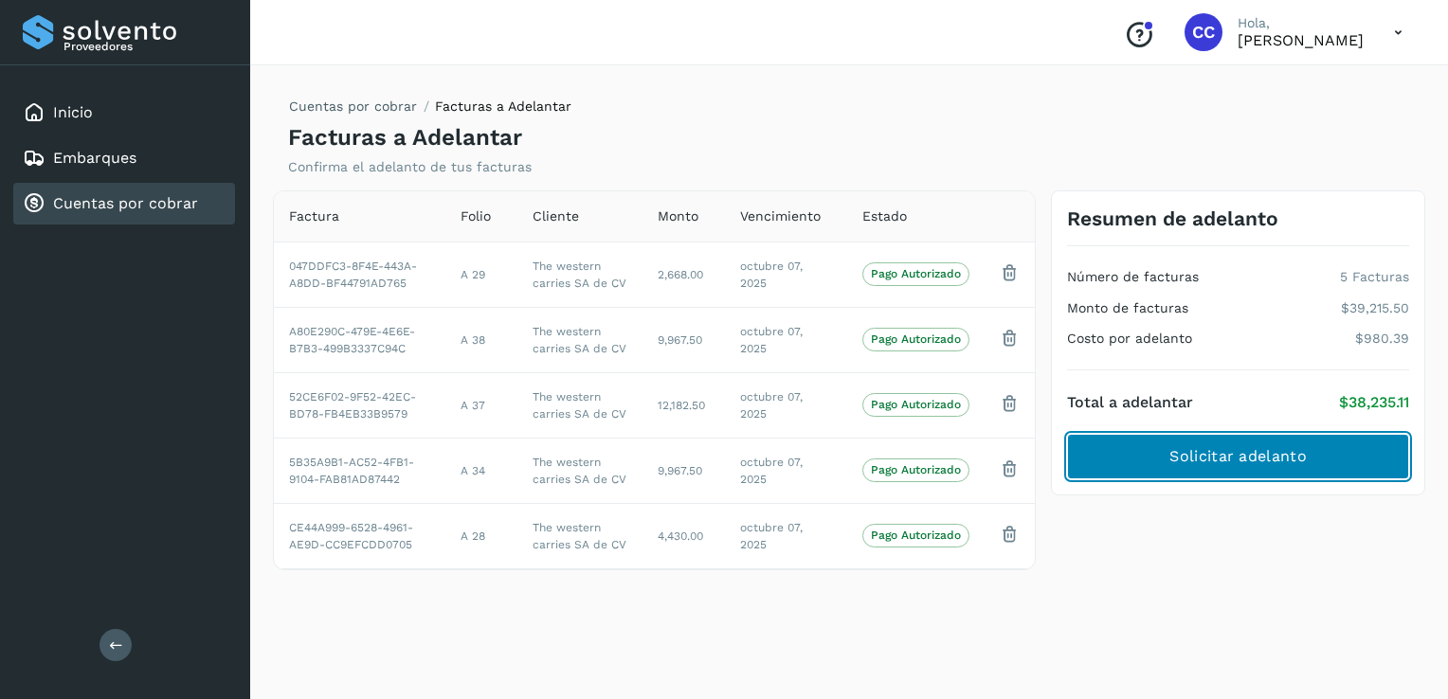
click at [1281, 446] on span "Solicitar adelanto" at bounding box center [1238, 456] width 136 height 21
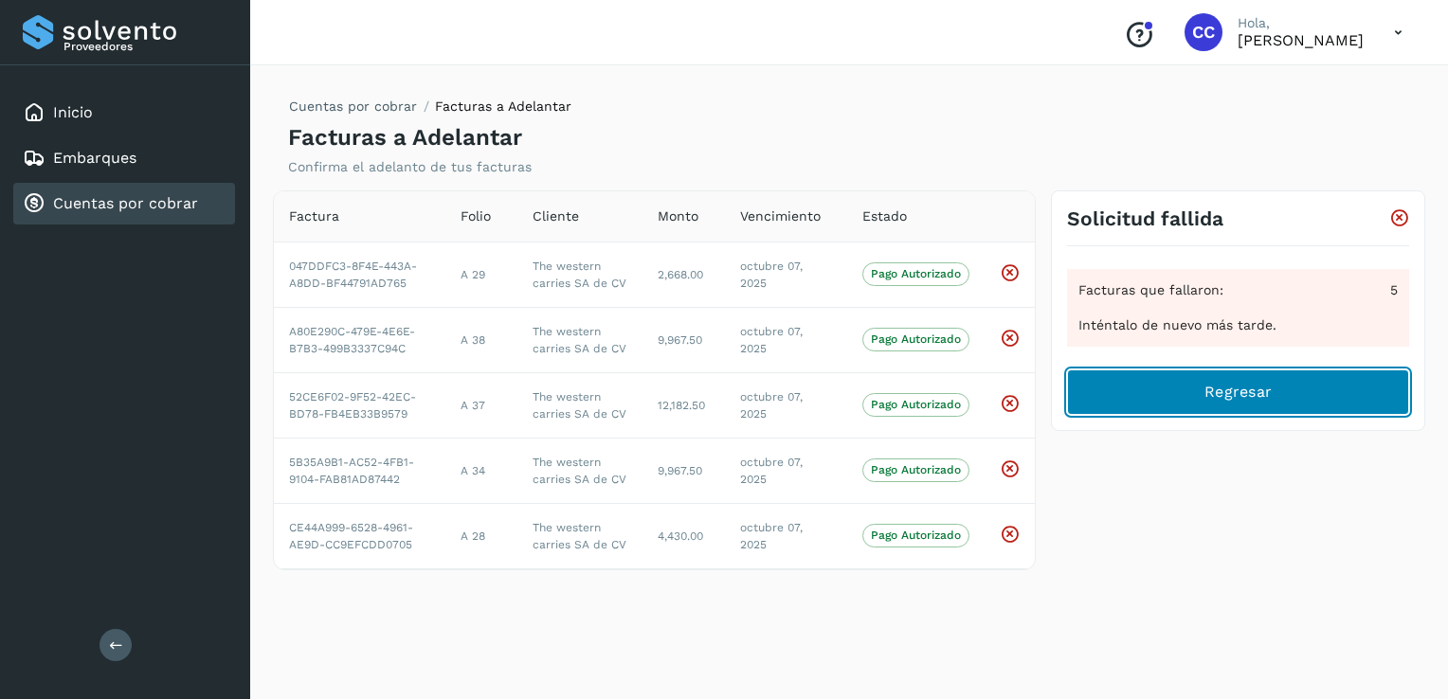
click at [1202, 402] on button "Regresar" at bounding box center [1238, 392] width 342 height 45
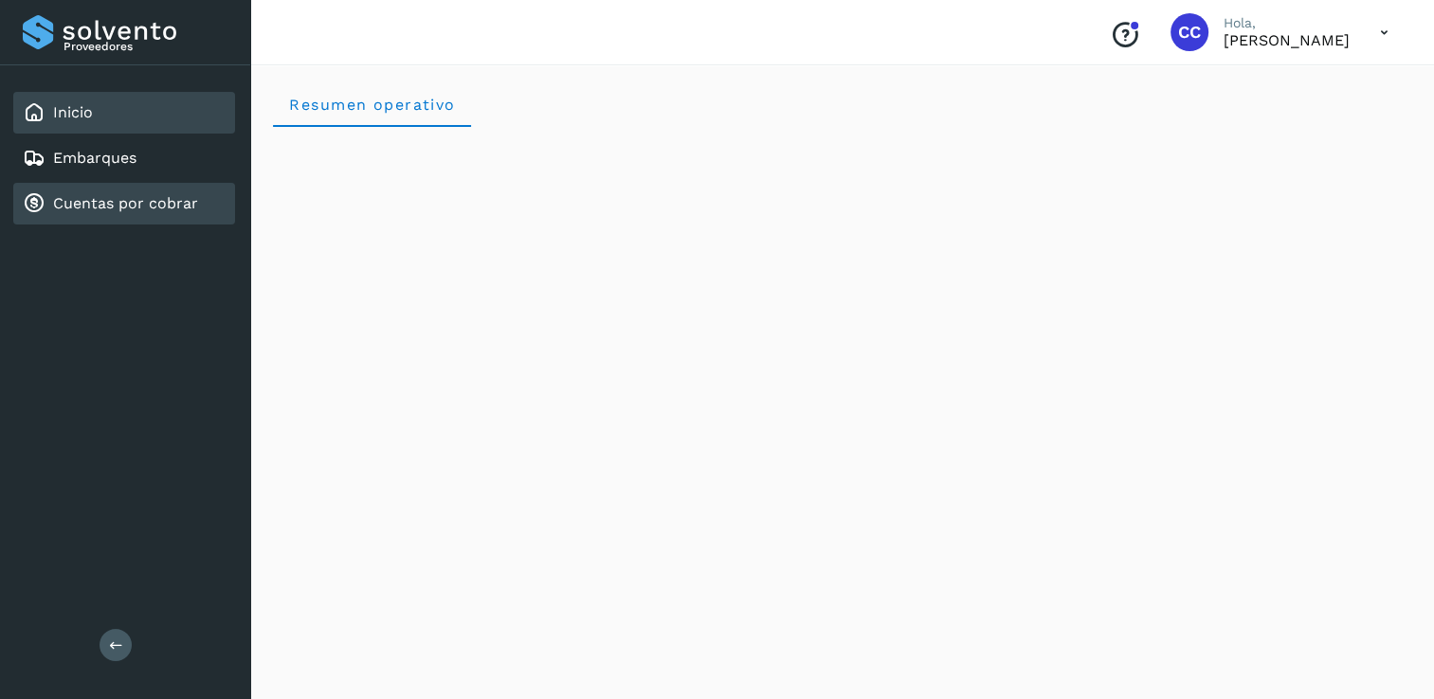
click at [155, 204] on link "Cuentas por cobrar" at bounding box center [125, 203] width 145 height 18
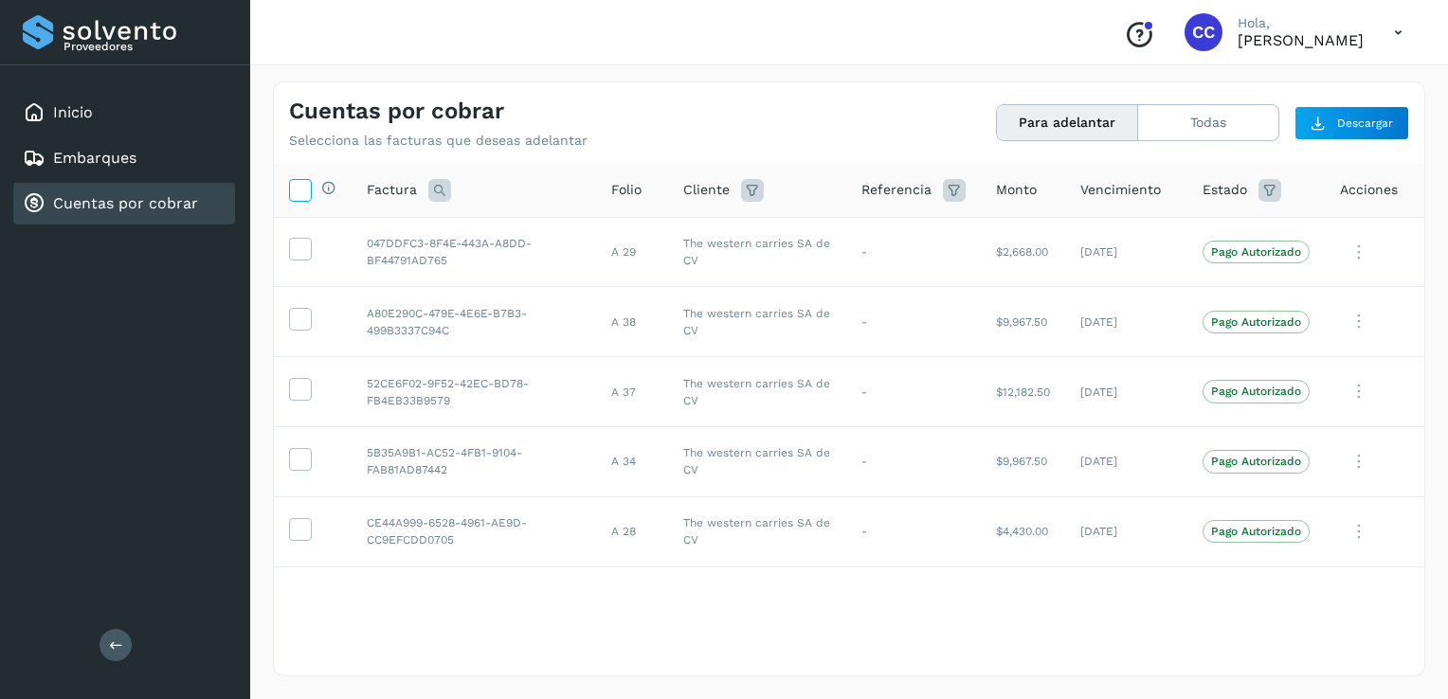
click at [307, 184] on icon at bounding box center [300, 189] width 20 height 20
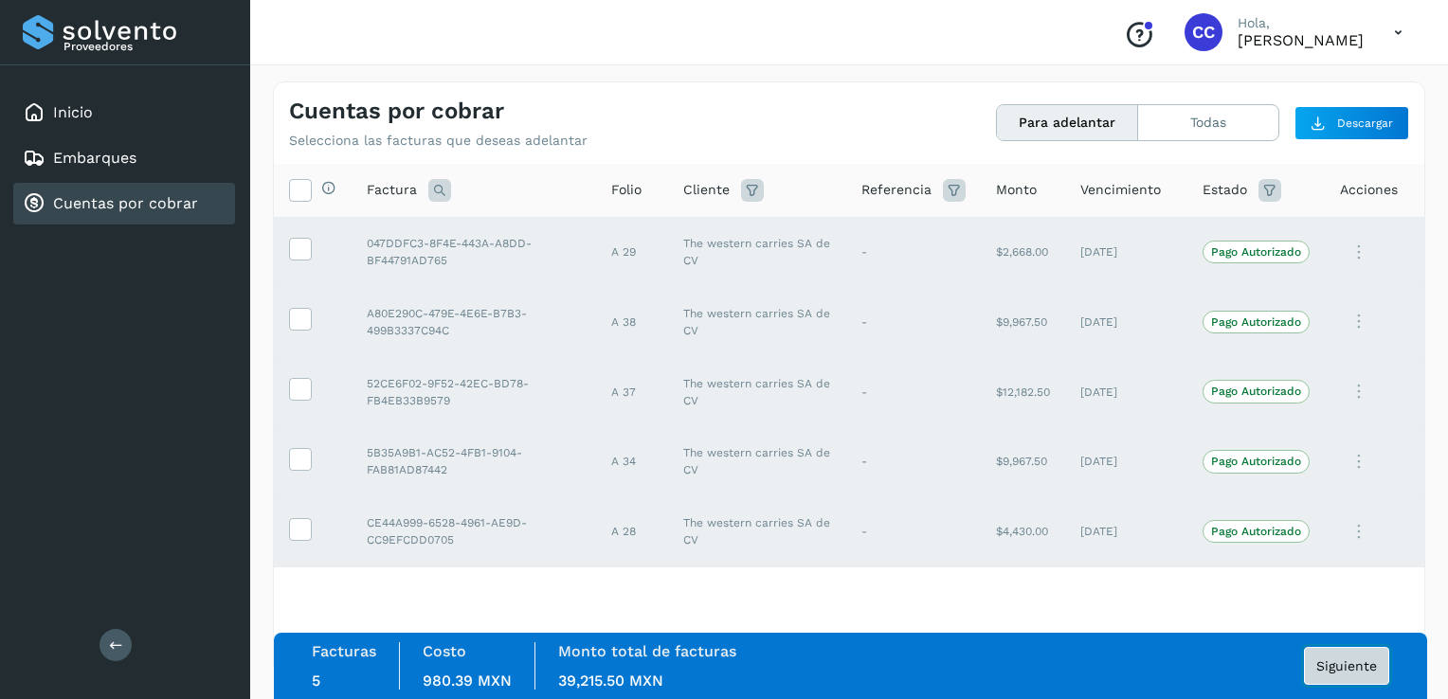
click at [1334, 663] on span "Siguiente" at bounding box center [1346, 666] width 61 height 13
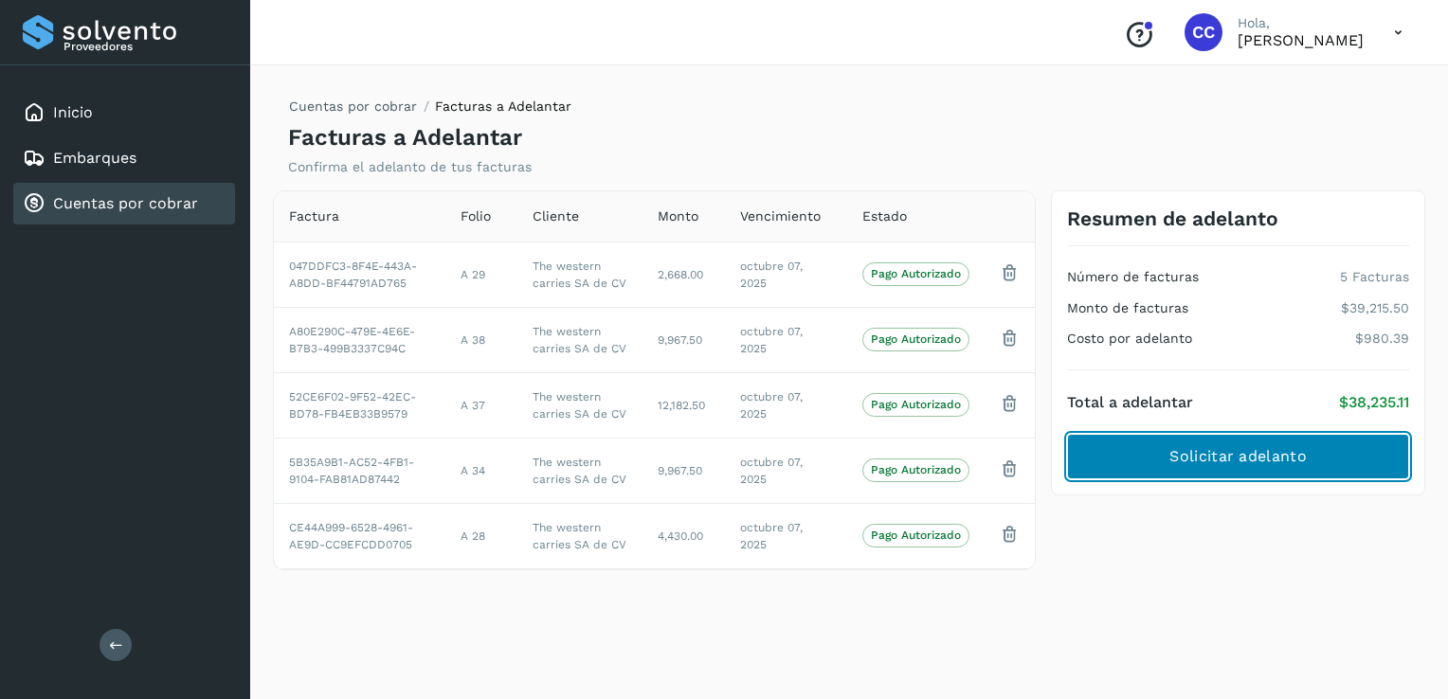
click at [1268, 457] on span "Solicitar adelanto" at bounding box center [1238, 456] width 136 height 21
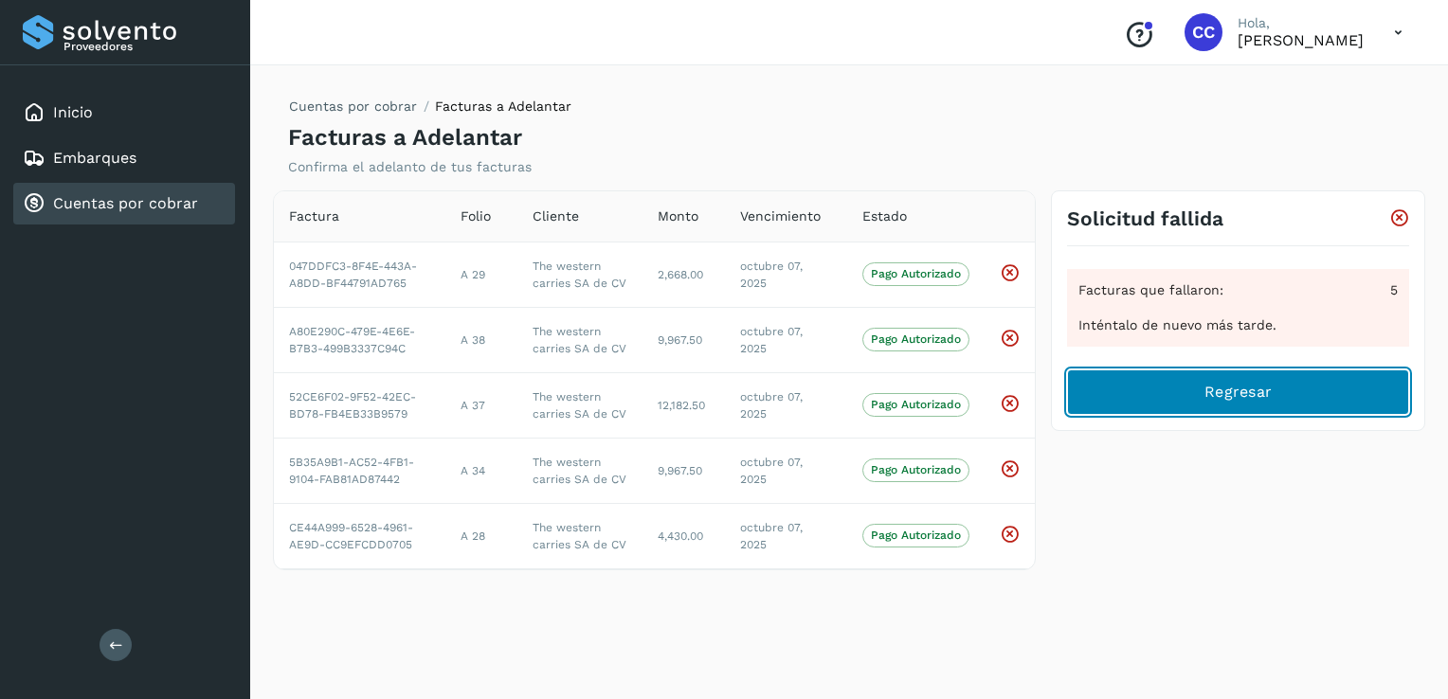
click at [1315, 389] on button "Regresar" at bounding box center [1238, 392] width 342 height 45
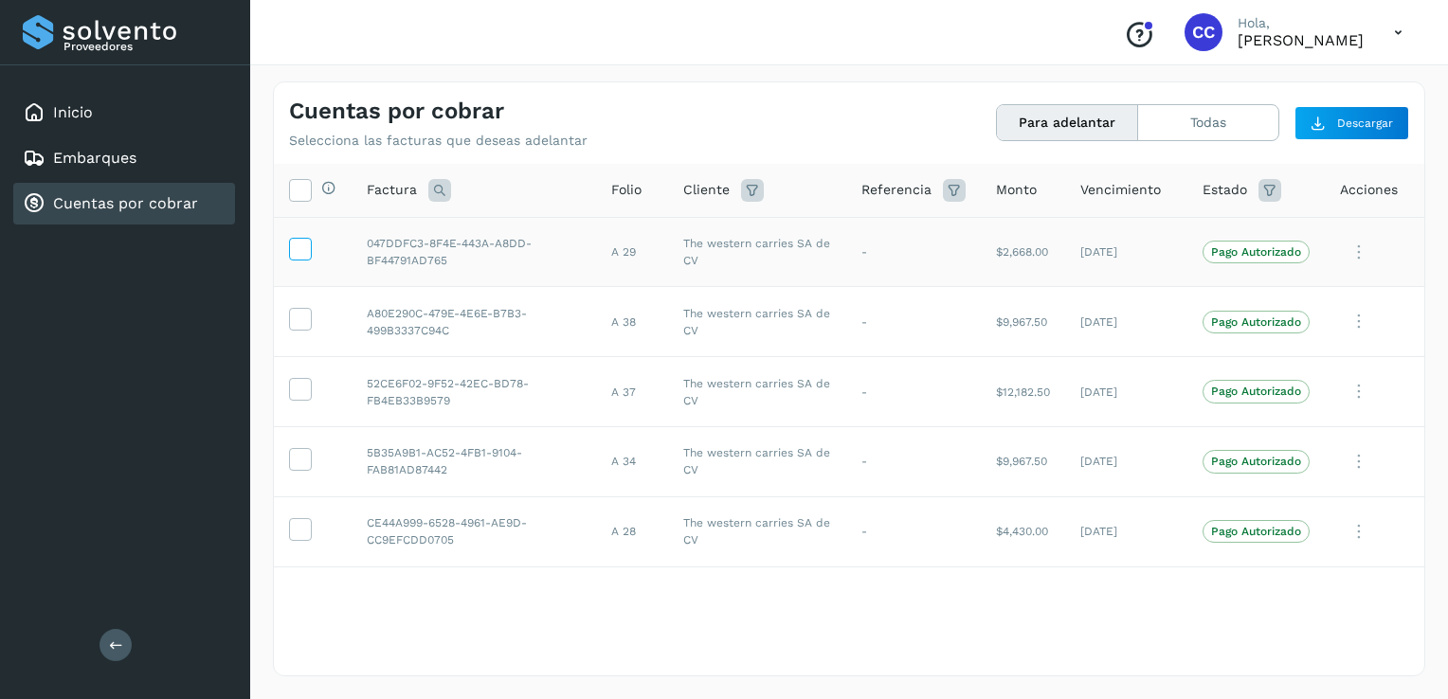
click at [304, 245] on icon at bounding box center [300, 248] width 20 height 20
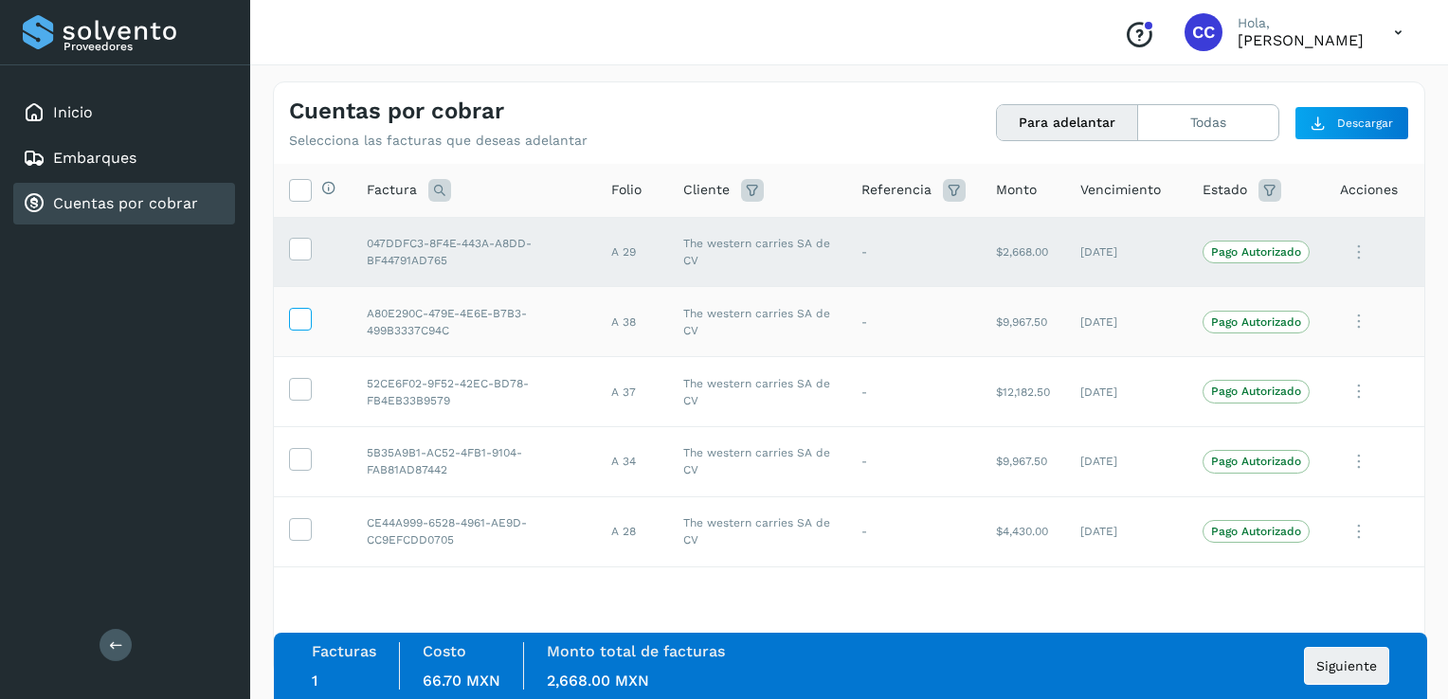
click at [302, 320] on icon at bounding box center [300, 318] width 20 height 20
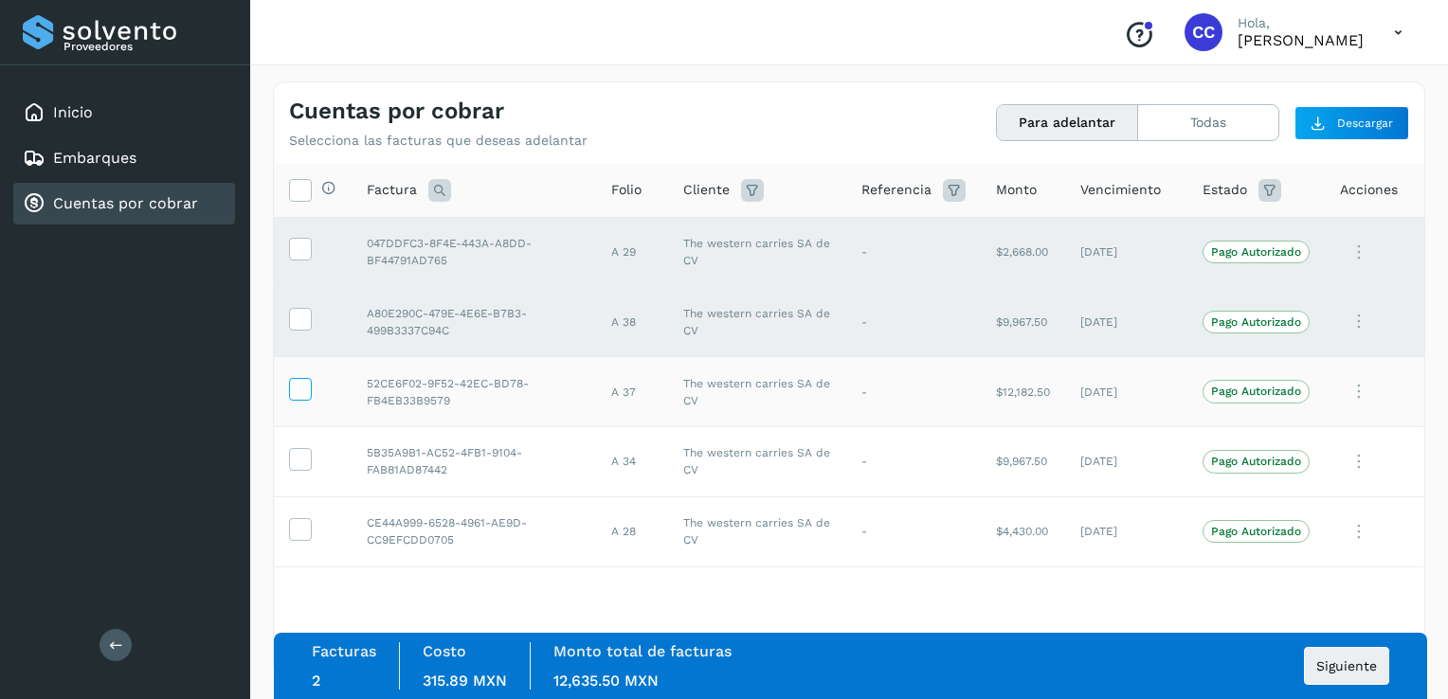
click at [303, 385] on icon at bounding box center [300, 388] width 20 height 20
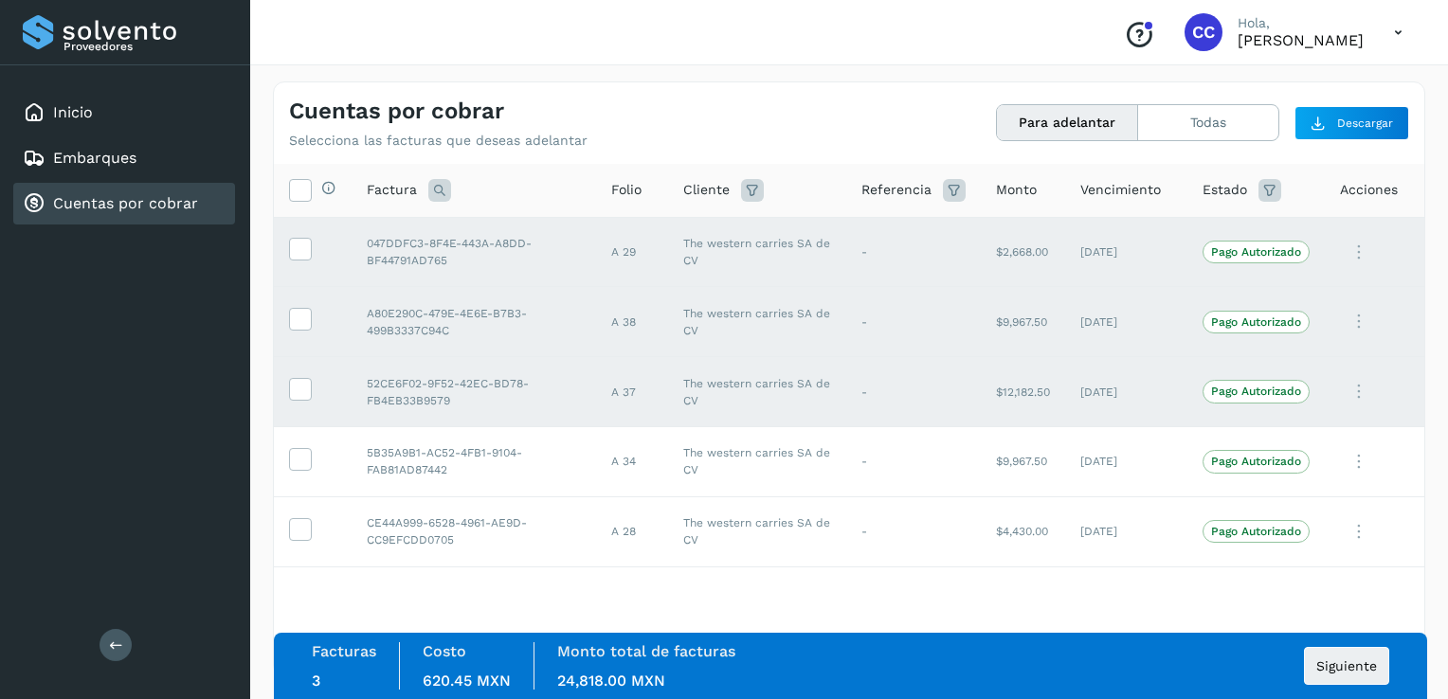
click at [296, 174] on th "Selecciona todas las facturas disponibles para adelanto" at bounding box center [313, 191] width 78 height 54
click at [294, 187] on icon at bounding box center [300, 189] width 20 height 20
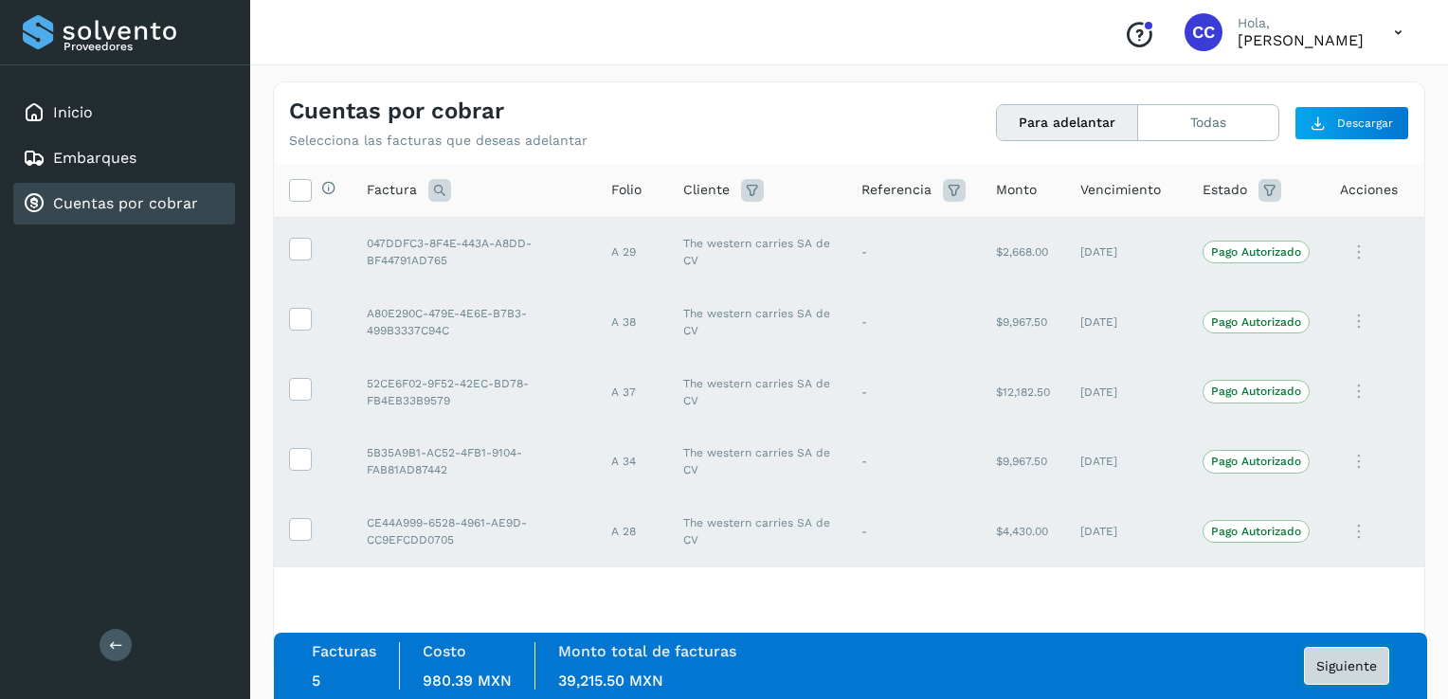
click at [1350, 666] on span "Siguiente" at bounding box center [1346, 666] width 61 height 13
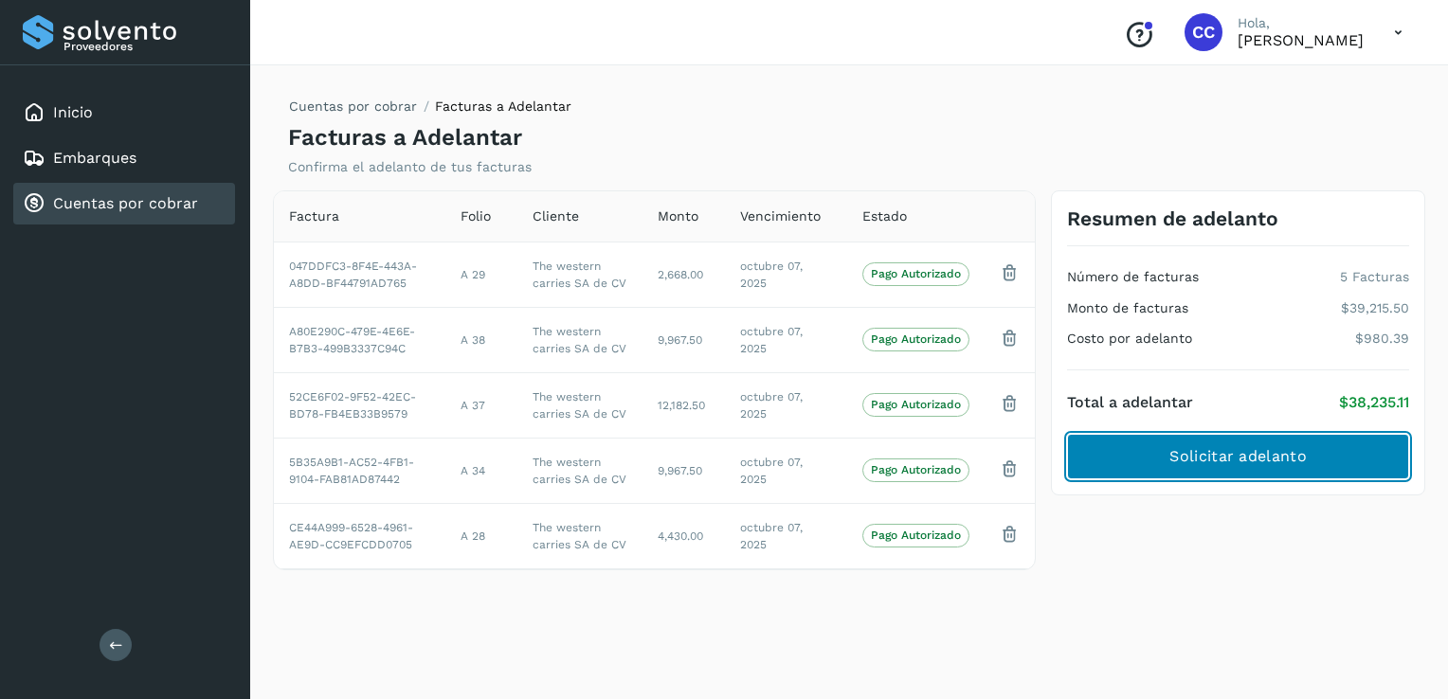
click at [1234, 455] on span "Solicitar adelanto" at bounding box center [1238, 456] width 136 height 21
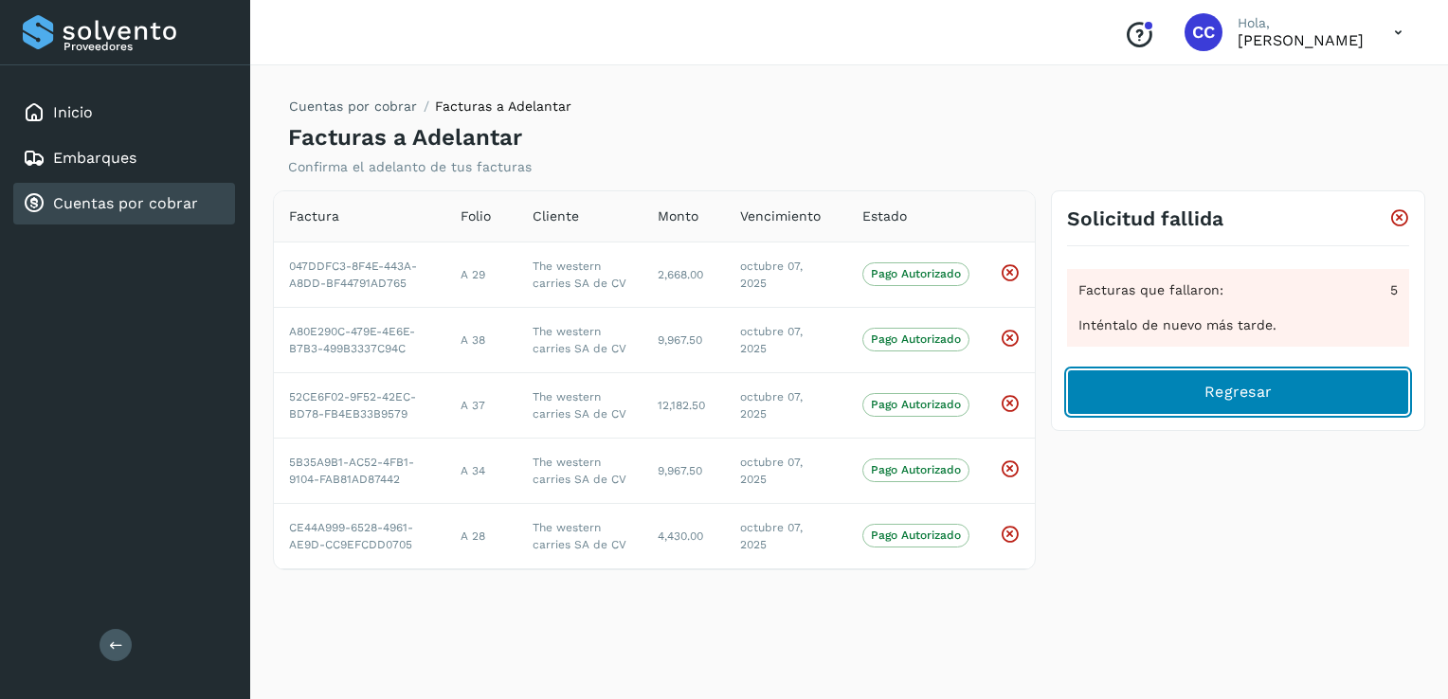
click at [1243, 392] on span "Regresar" at bounding box center [1238, 392] width 67 height 21
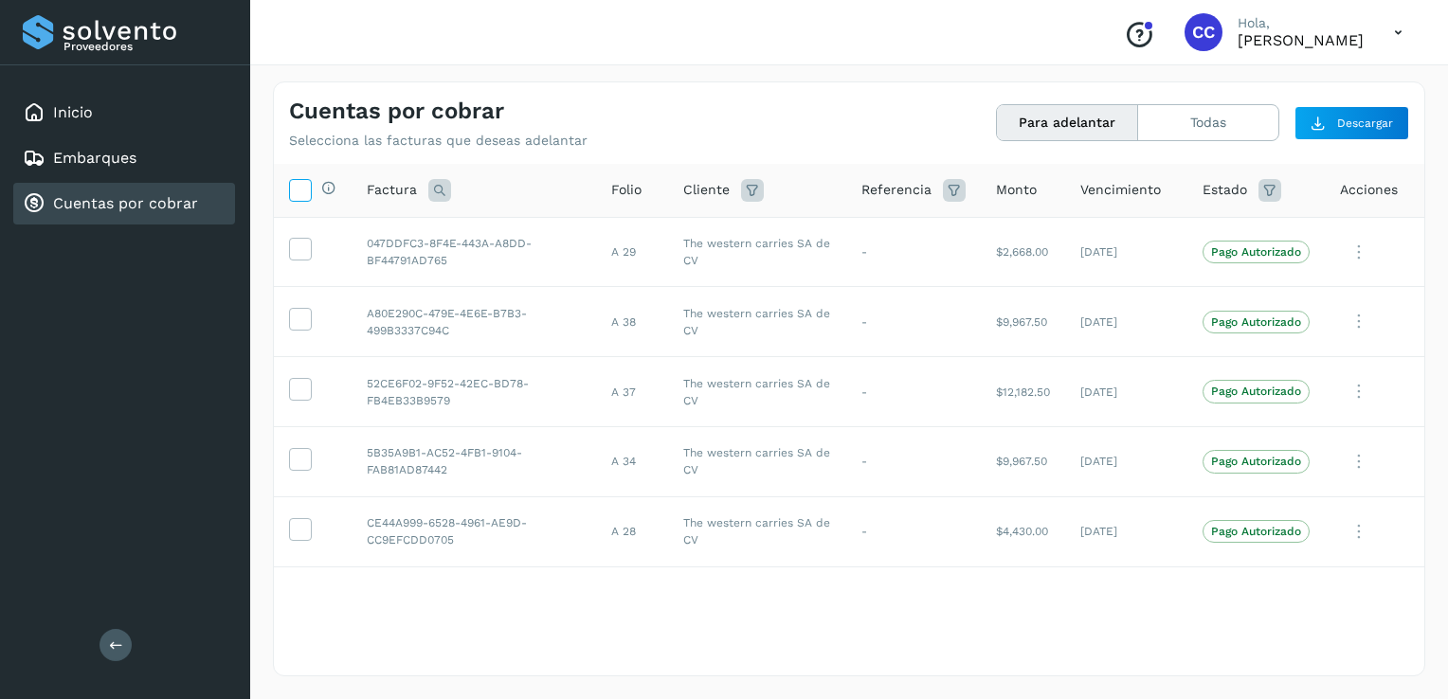
click at [294, 195] on icon at bounding box center [300, 189] width 20 height 20
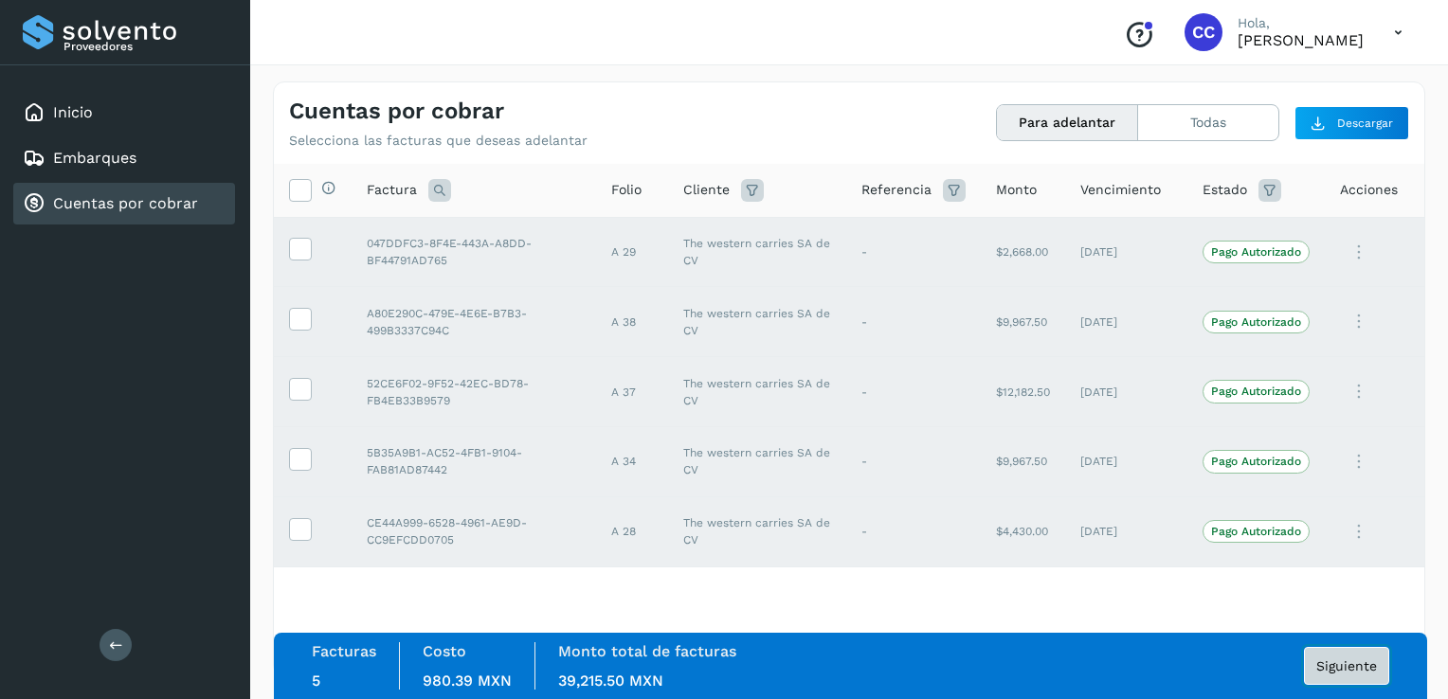
click at [1361, 679] on button "Siguiente" at bounding box center [1346, 666] width 85 height 38
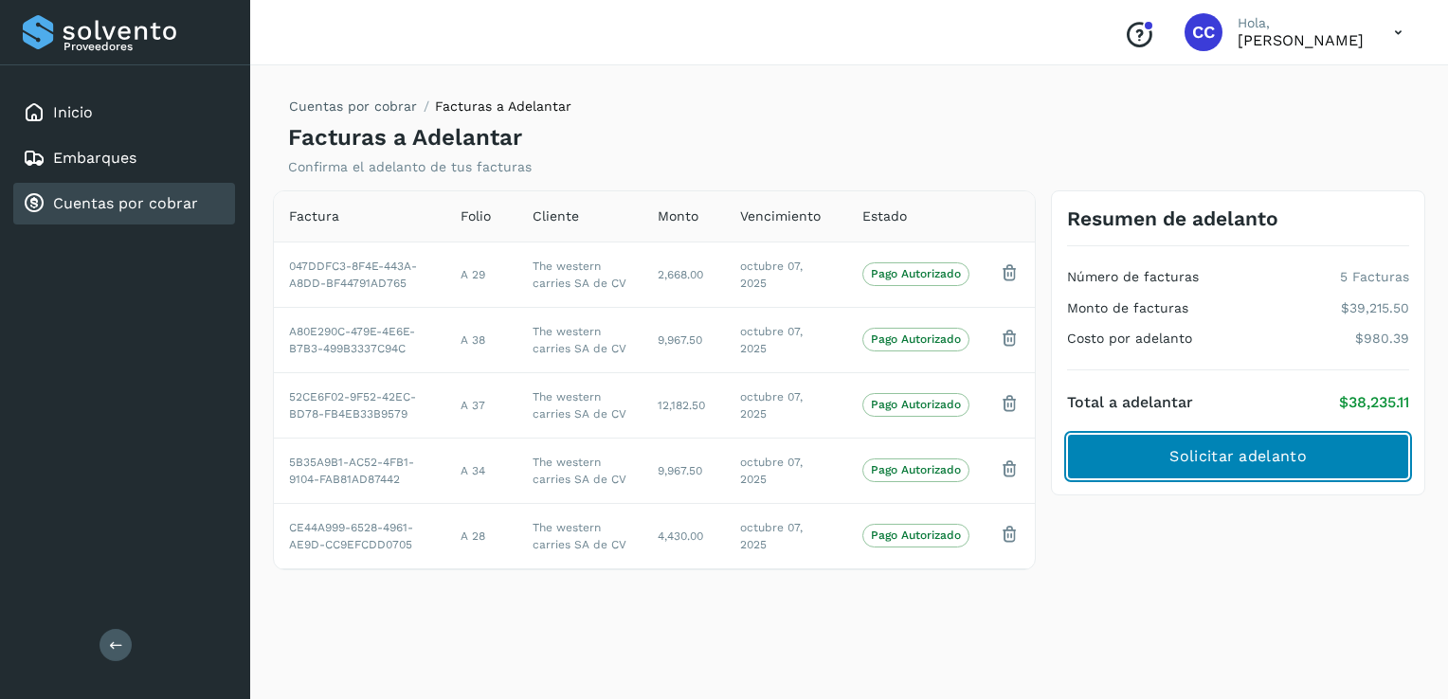
click at [1203, 451] on span "Solicitar adelanto" at bounding box center [1238, 456] width 136 height 21
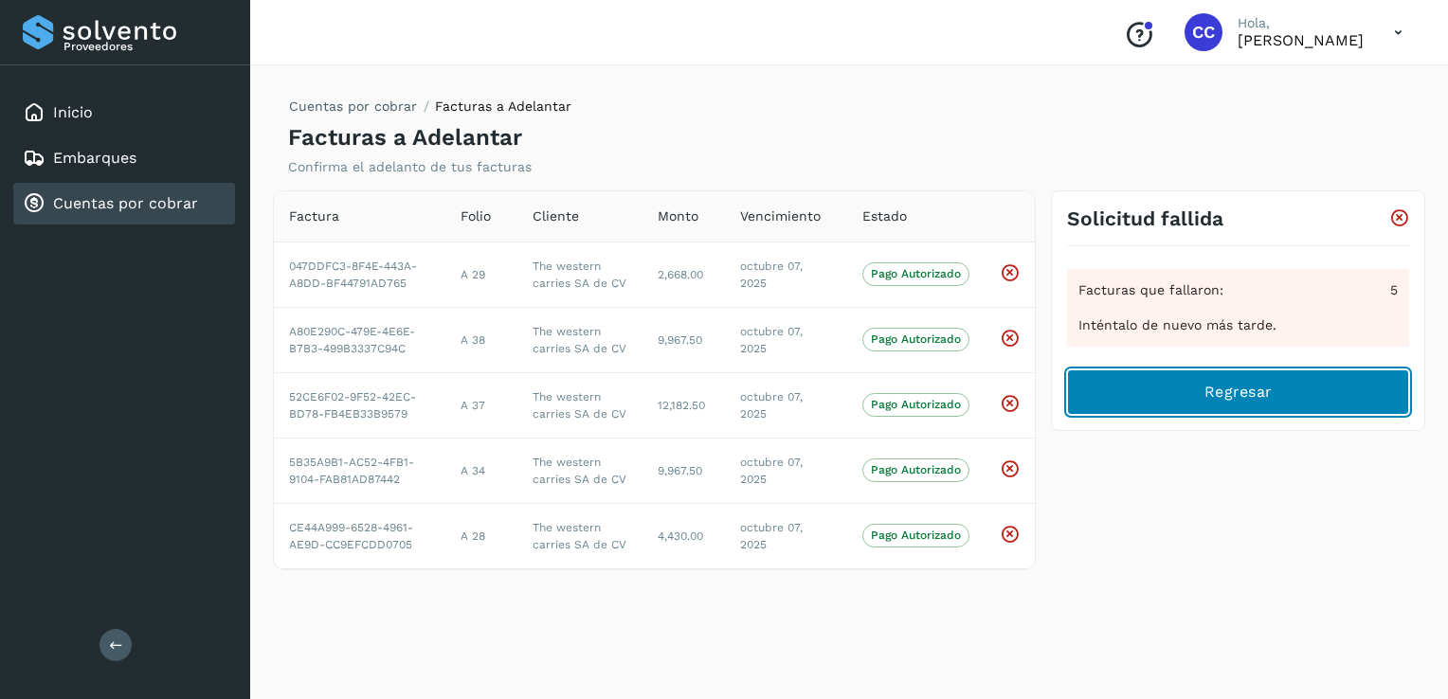
click at [1225, 394] on span "Regresar" at bounding box center [1238, 392] width 67 height 21
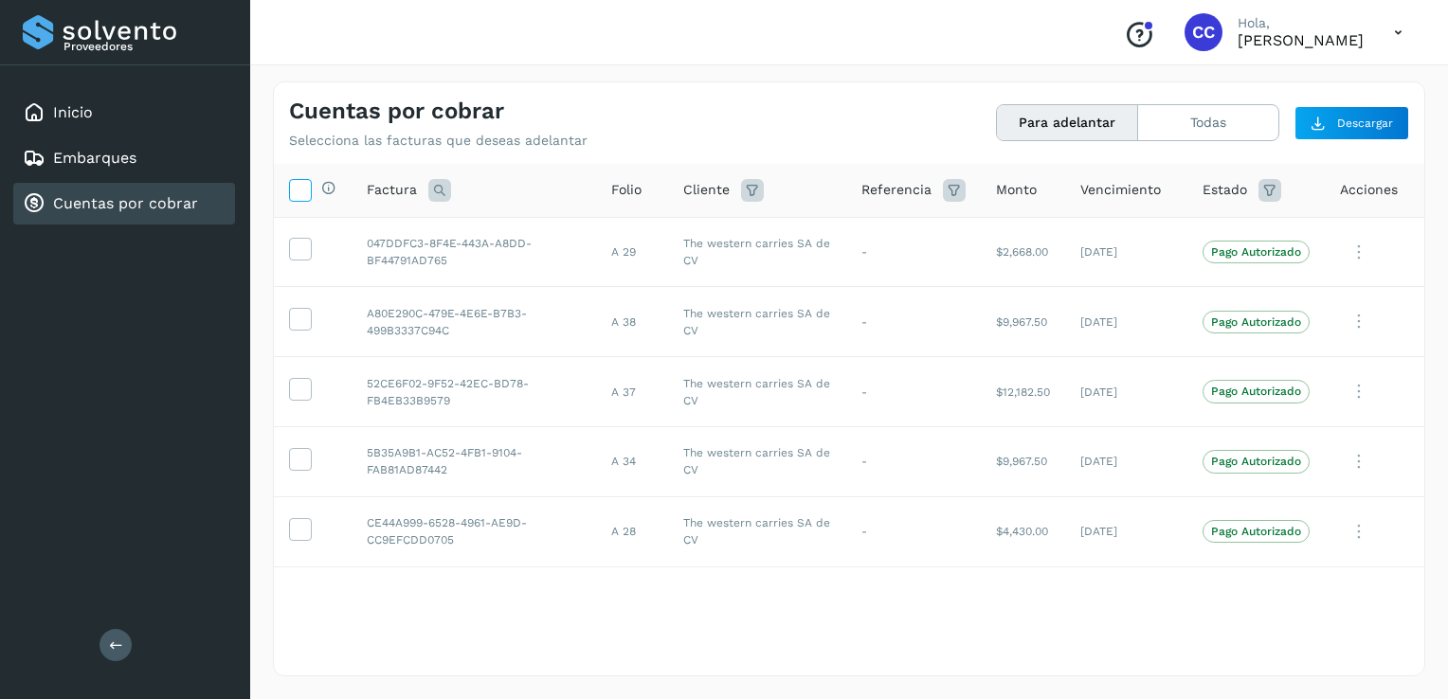
click at [310, 188] on label at bounding box center [300, 190] width 23 height 23
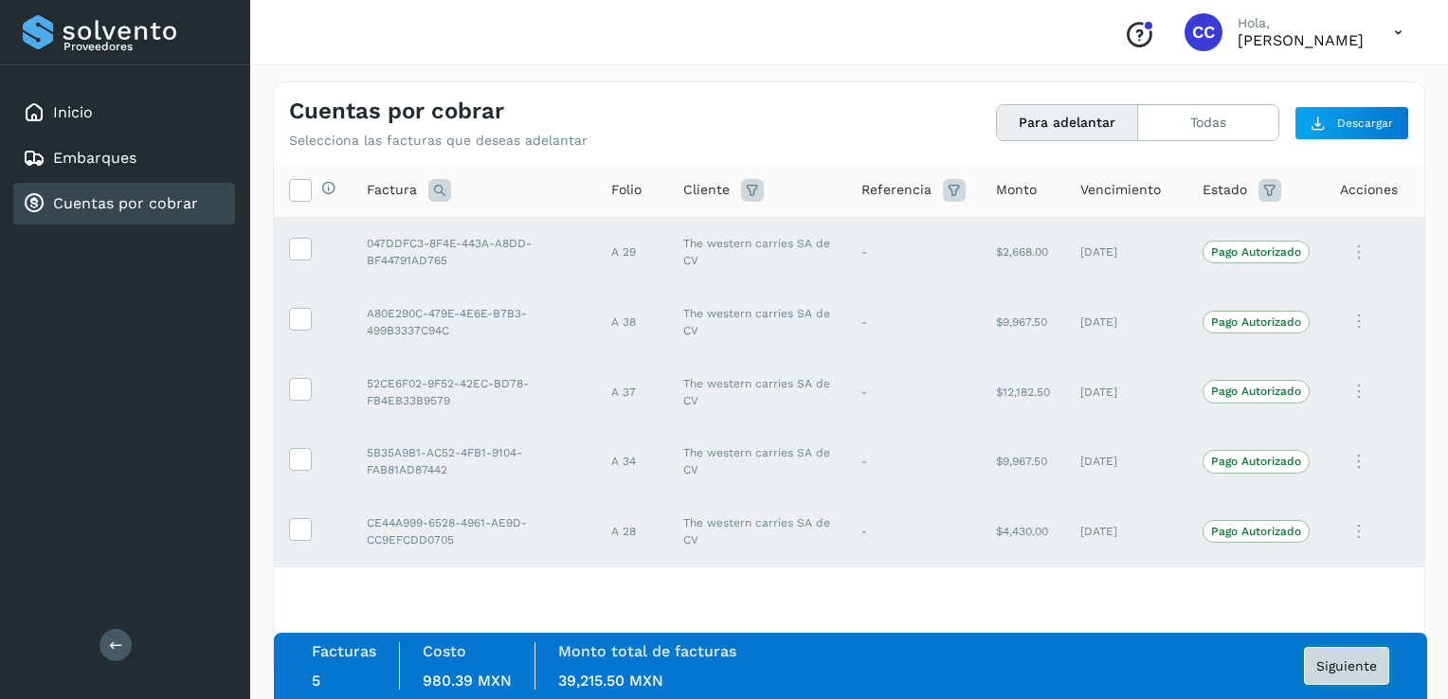
click at [1350, 662] on span "Siguiente" at bounding box center [1346, 666] width 61 height 13
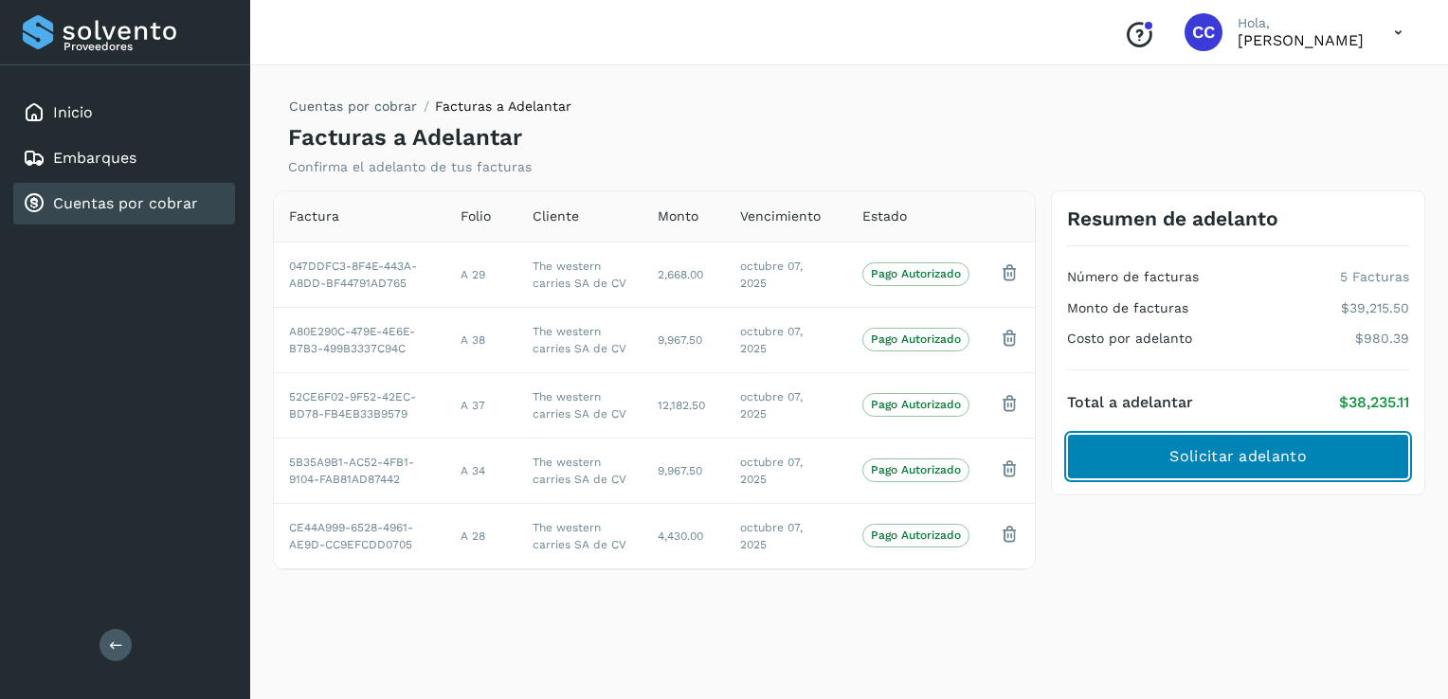
click at [1247, 450] on span "Solicitar adelanto" at bounding box center [1238, 456] width 136 height 21
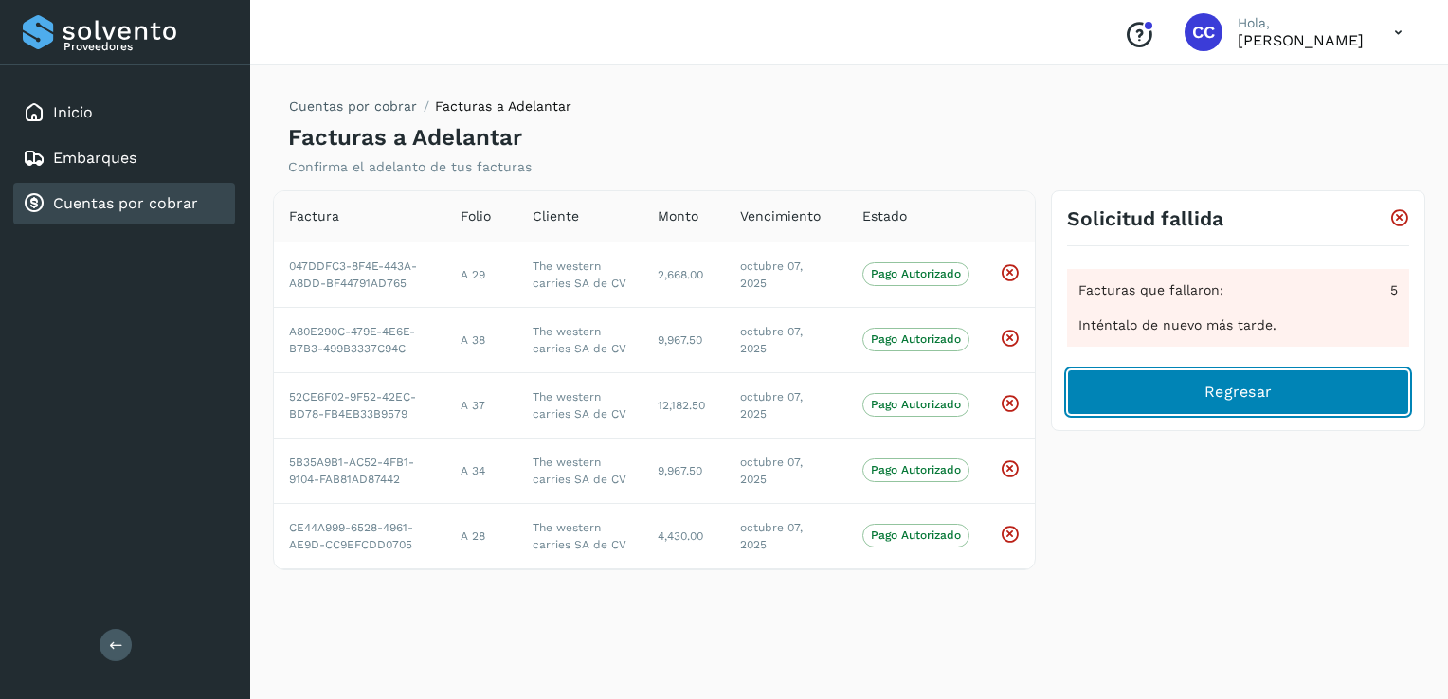
click at [1303, 392] on button "Regresar" at bounding box center [1238, 392] width 342 height 45
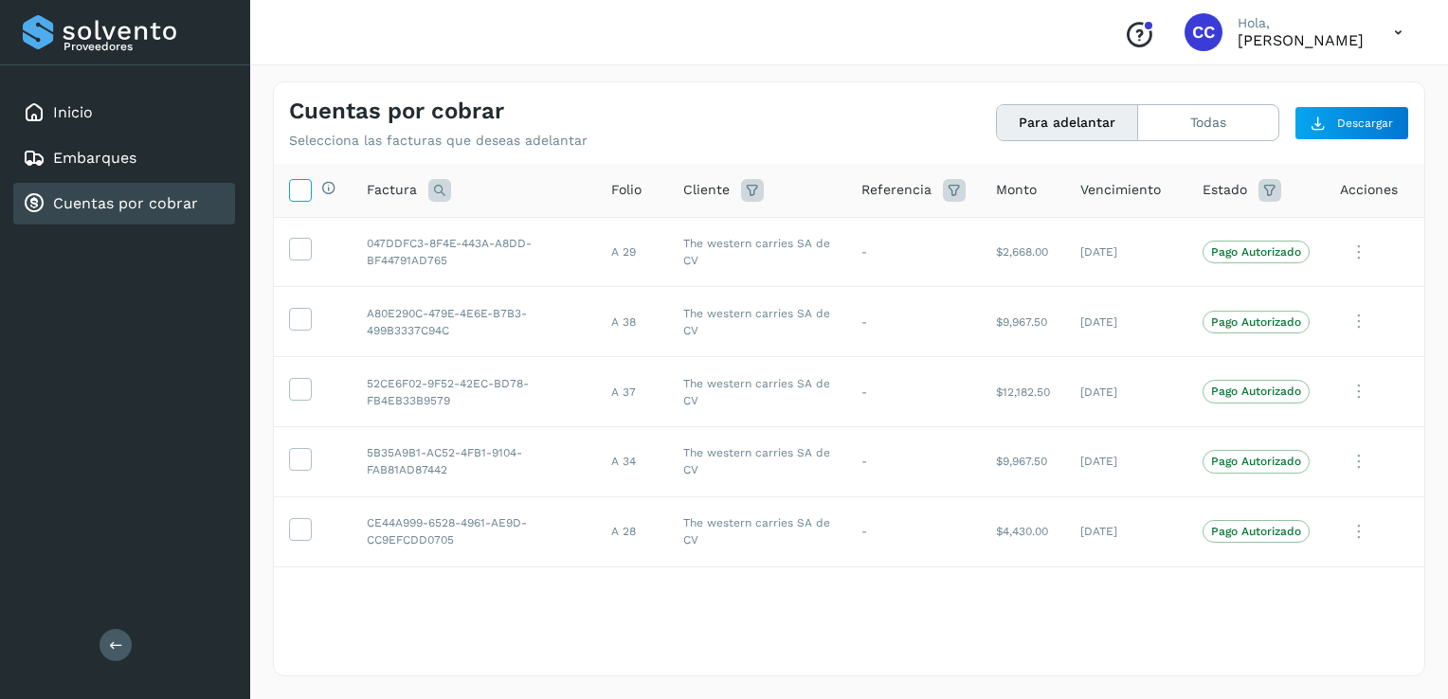
click at [310, 191] on label at bounding box center [300, 190] width 23 height 23
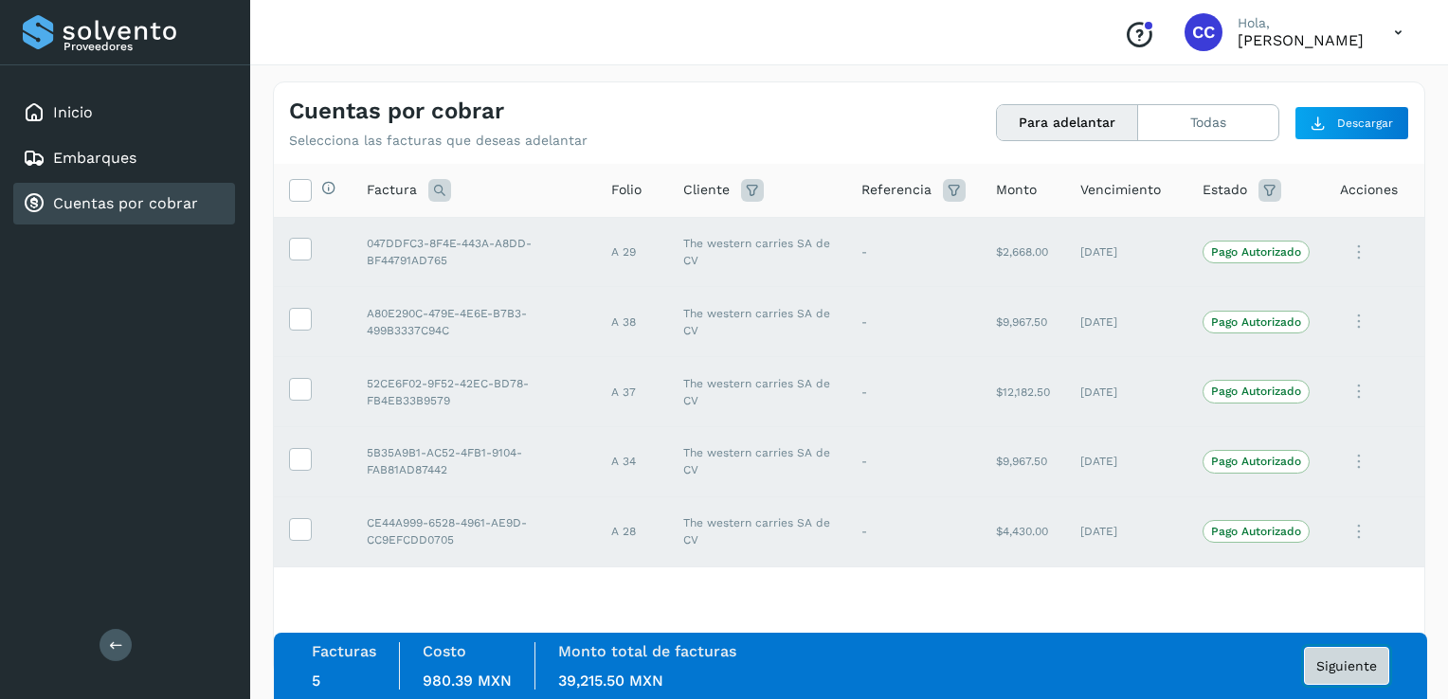
click at [1353, 674] on button "Siguiente" at bounding box center [1346, 666] width 85 height 38
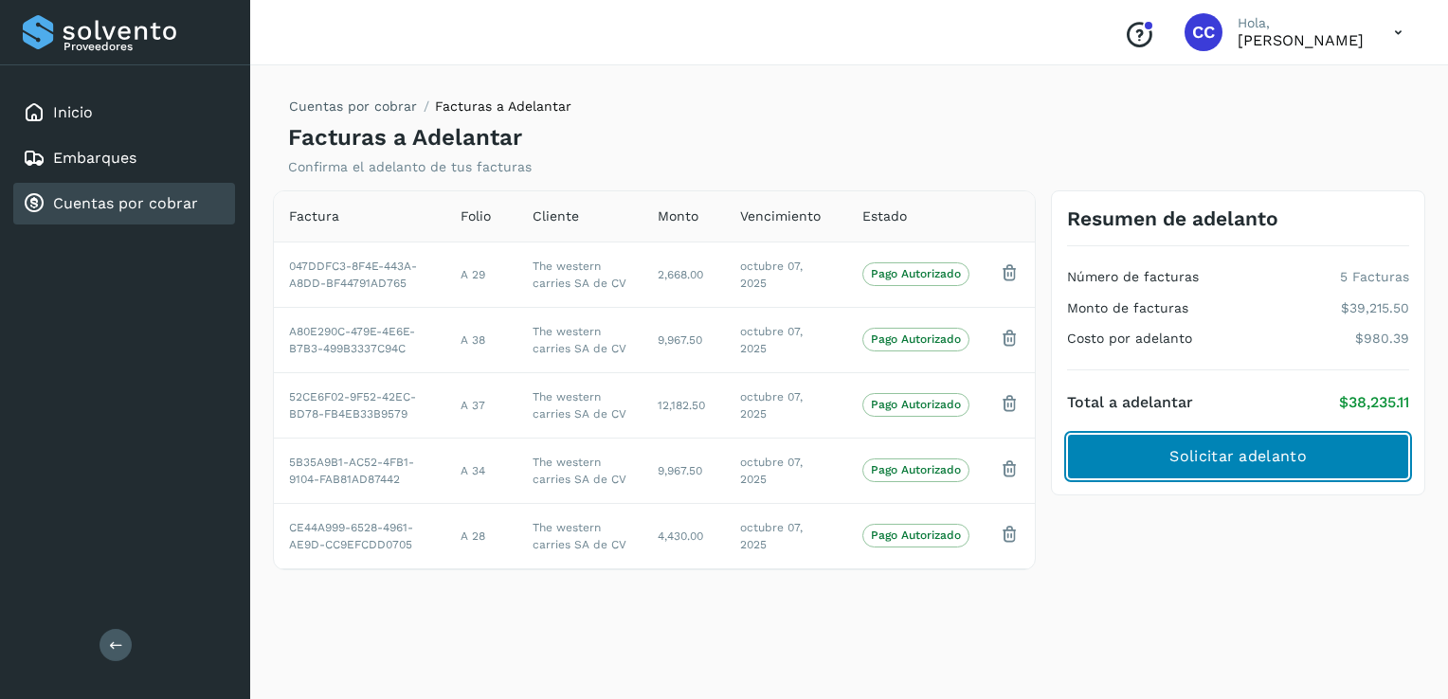
click at [1281, 449] on span "Solicitar adelanto" at bounding box center [1238, 456] width 136 height 21
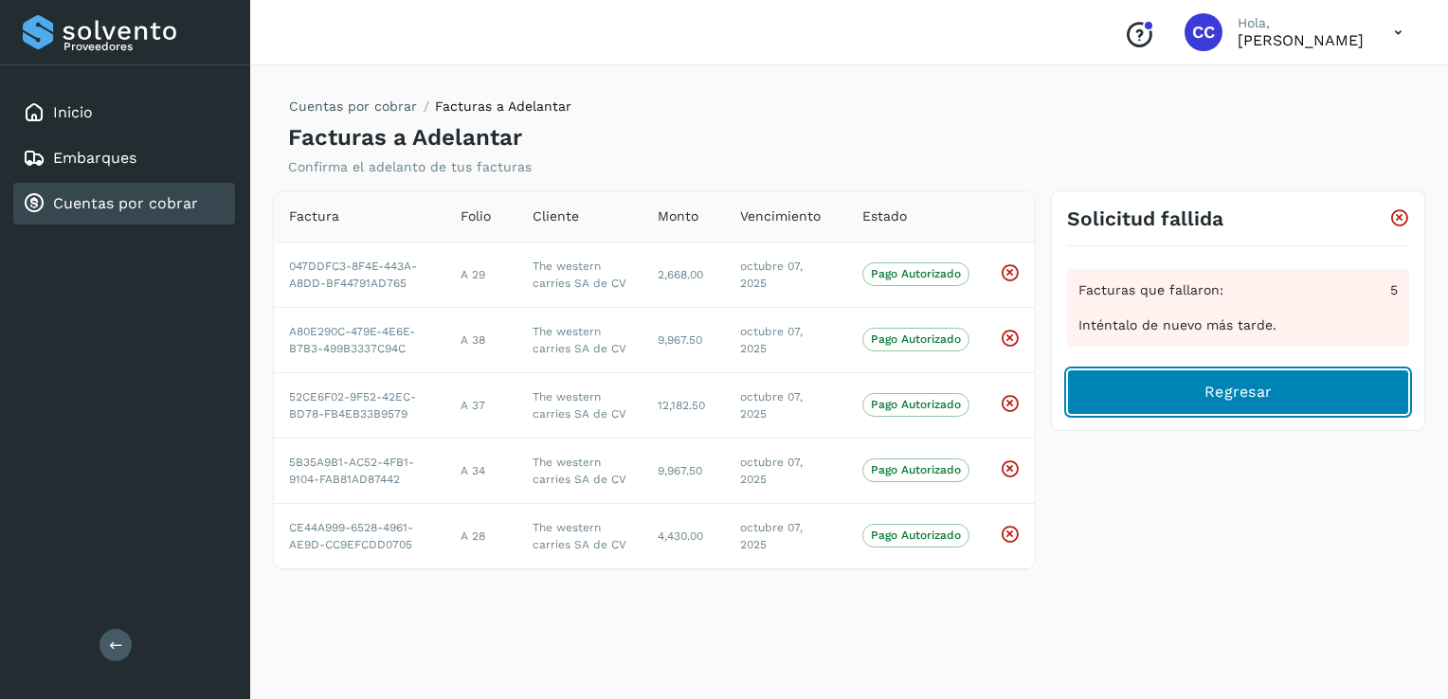
click at [1242, 402] on button "Regresar" at bounding box center [1238, 392] width 342 height 45
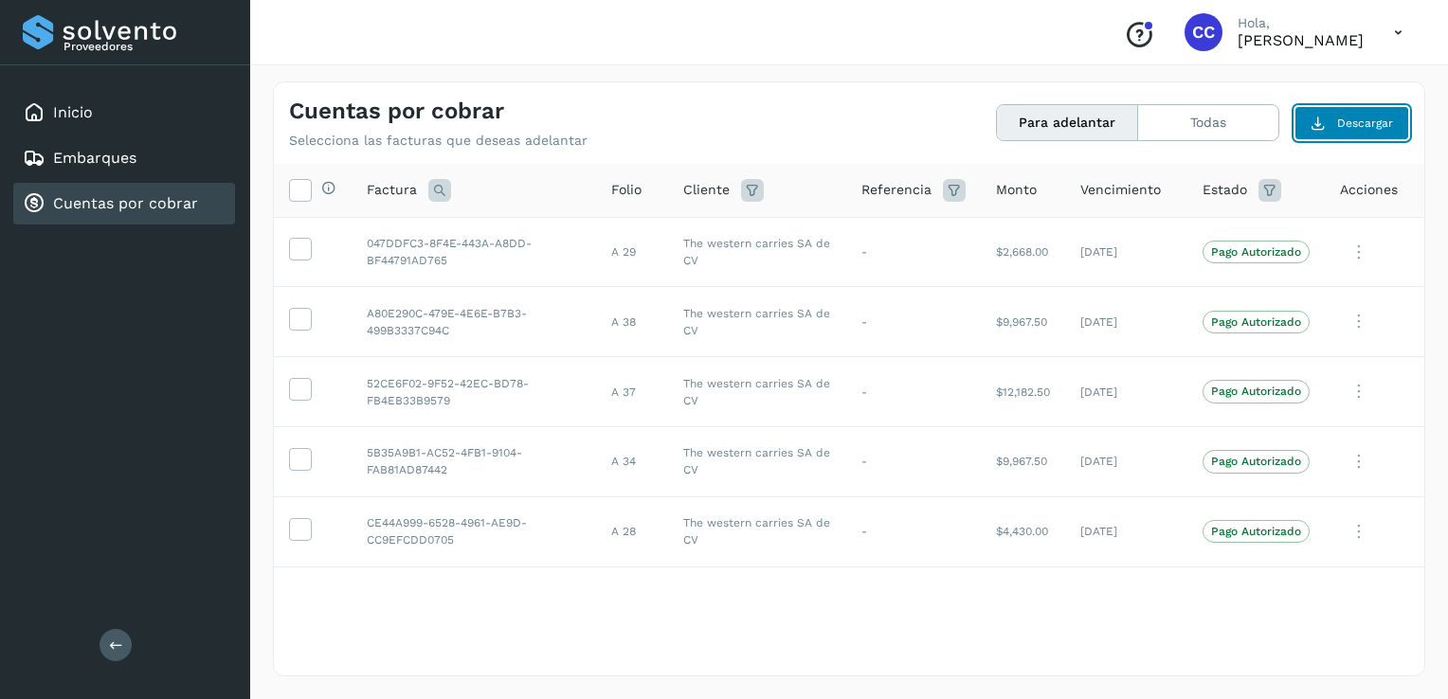
click at [1388, 120] on span "Descargar" at bounding box center [1365, 123] width 56 height 17
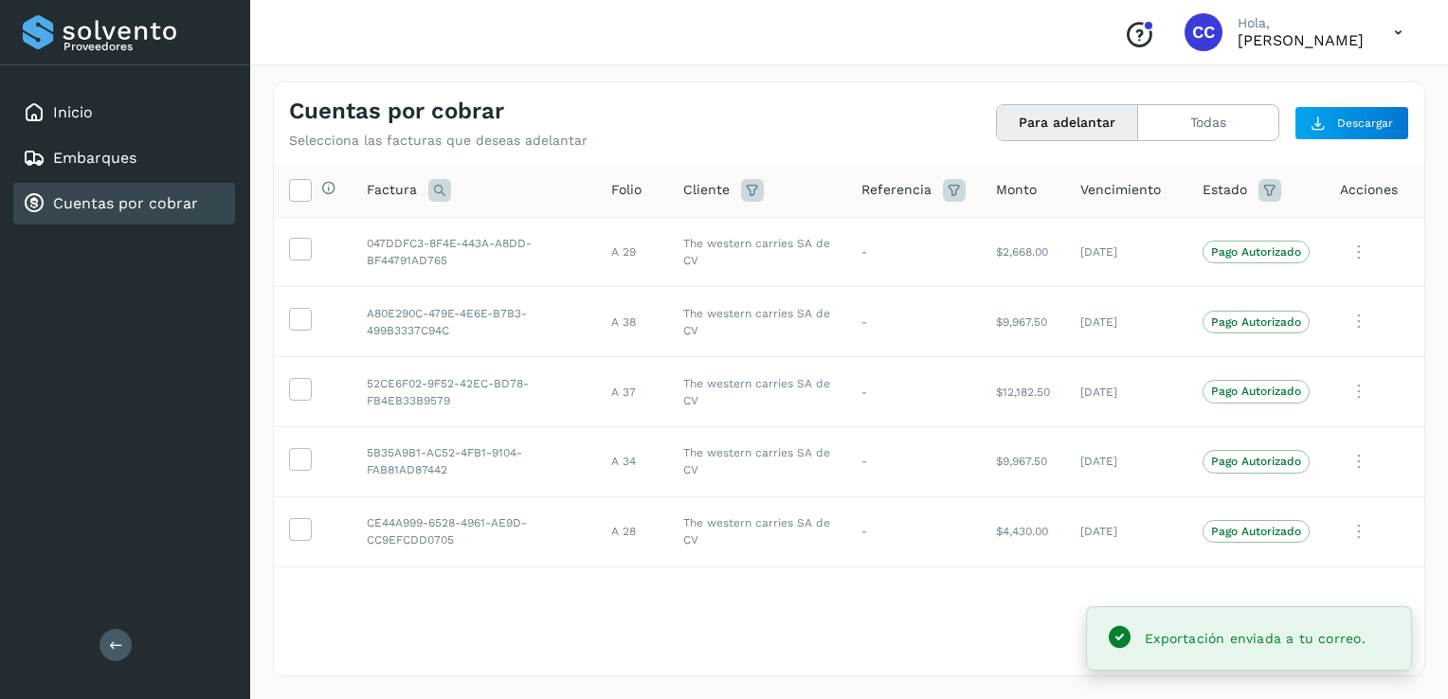
click at [1226, 647] on div "Exportación enviada a tu correo." at bounding box center [1255, 638] width 221 height 23
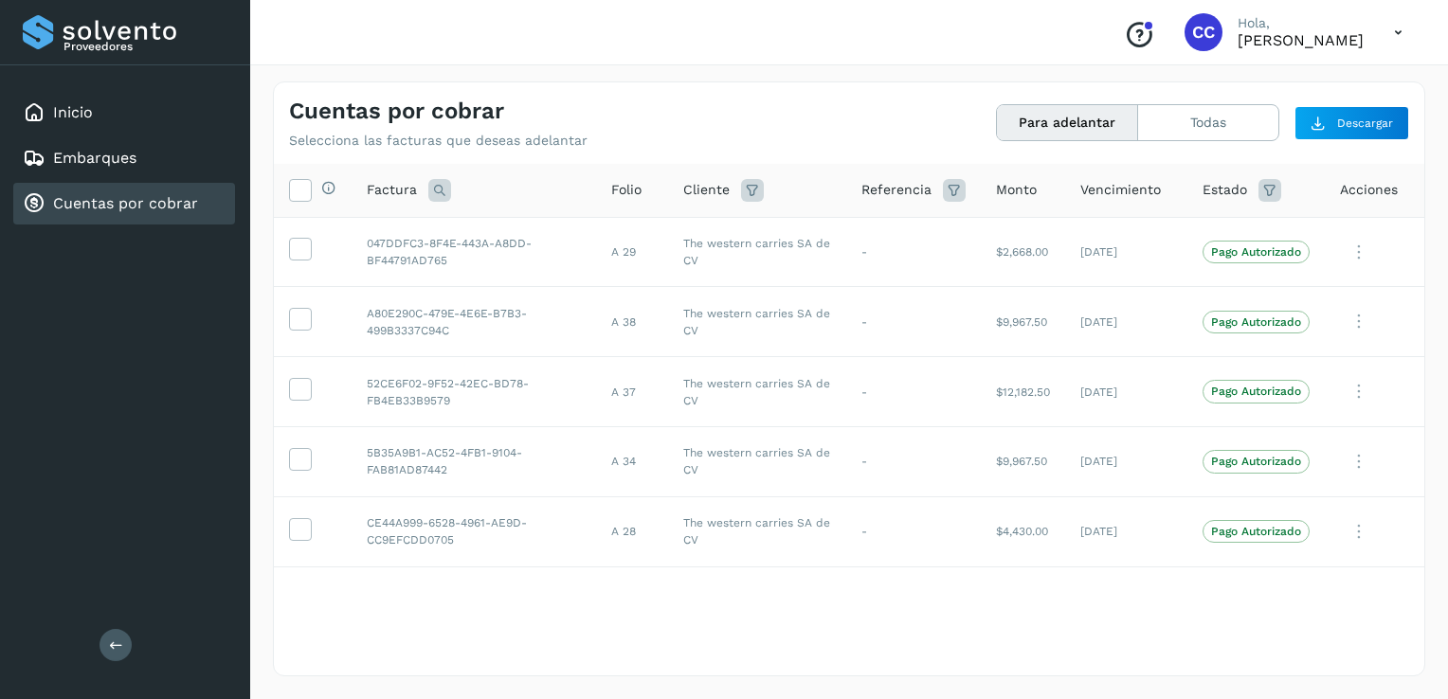
click at [1124, 38] on icon "Conoce nuestros beneficios" at bounding box center [1139, 35] width 30 height 30
click at [306, 188] on icon at bounding box center [300, 189] width 20 height 20
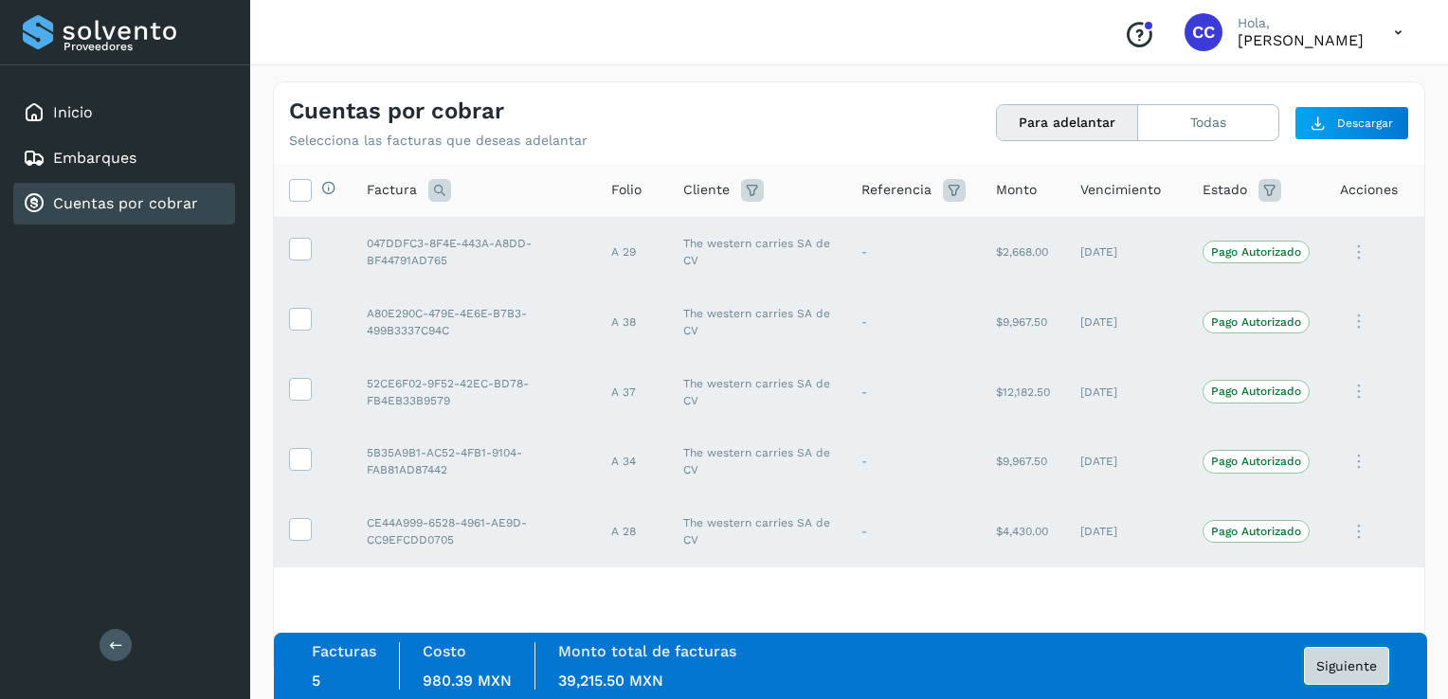
click at [1334, 668] on span "Siguiente" at bounding box center [1346, 666] width 61 height 13
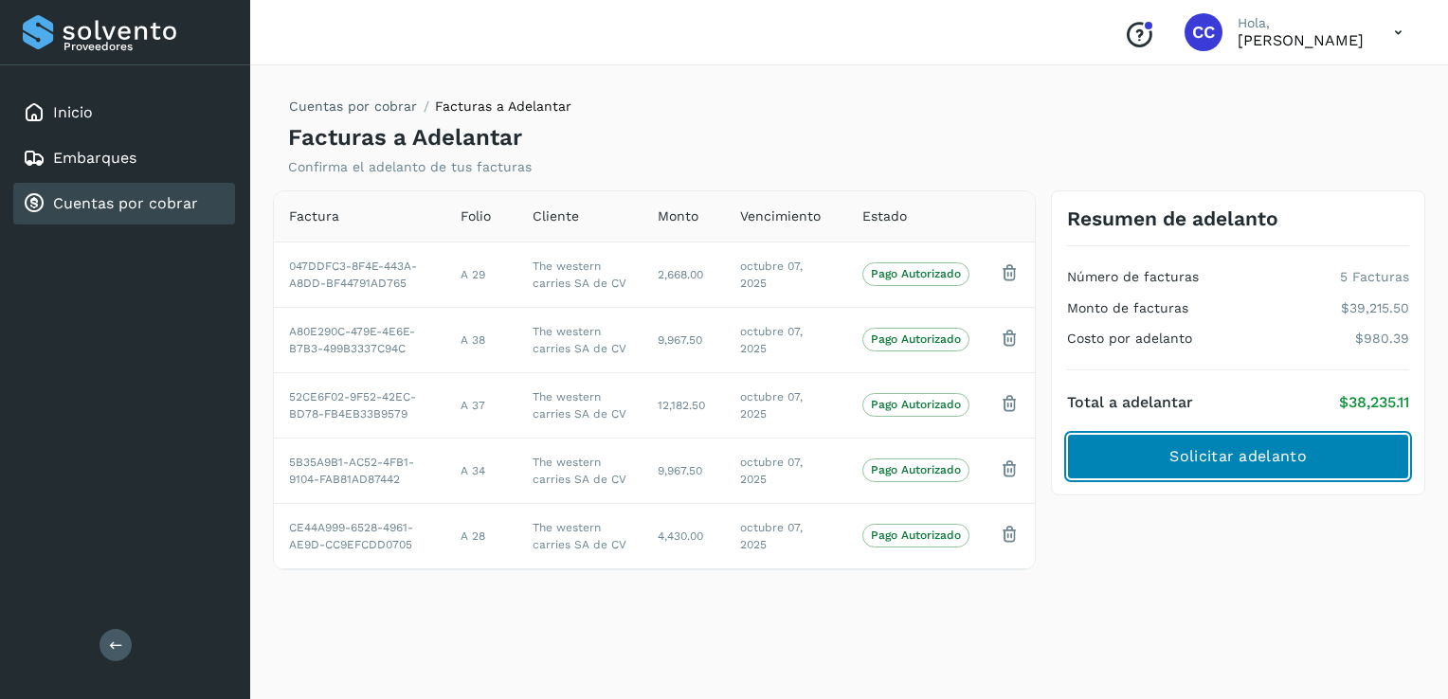
click at [1243, 448] on span "Solicitar adelanto" at bounding box center [1238, 456] width 136 height 21
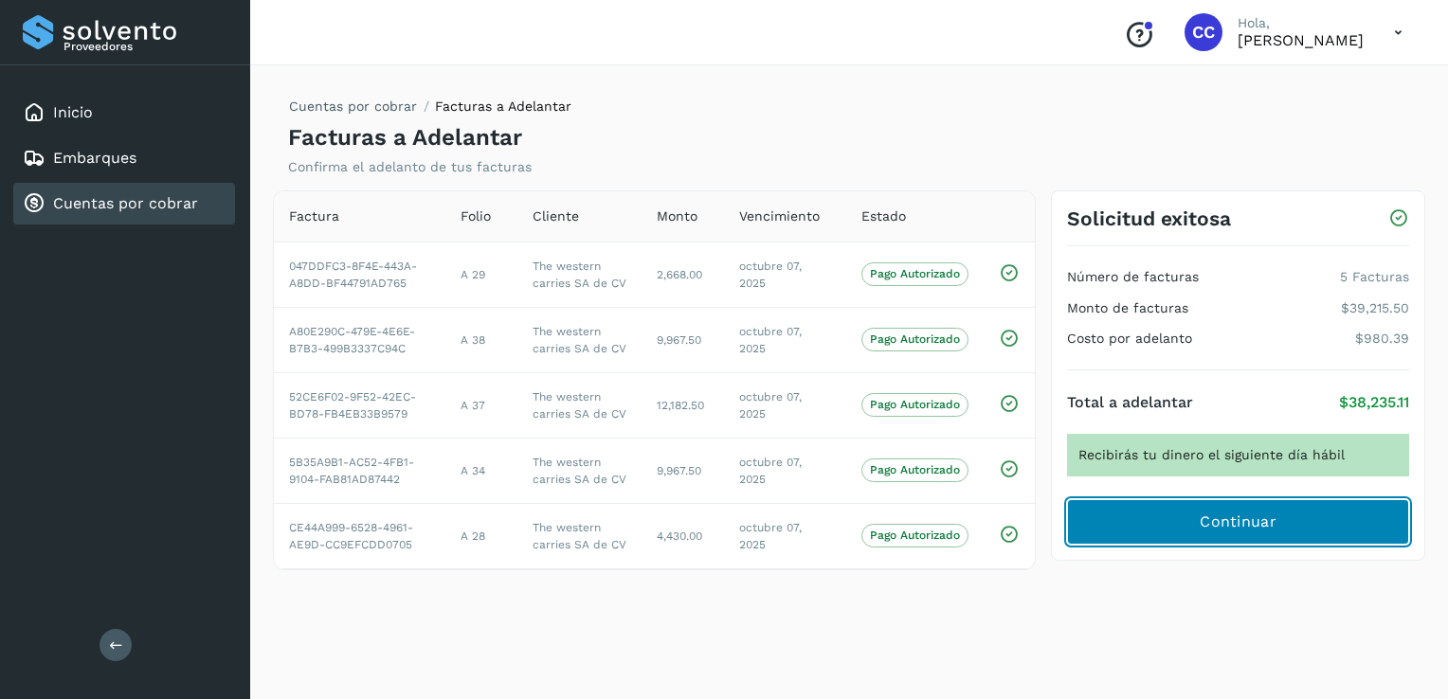
click at [1247, 532] on span "Continuar" at bounding box center [1238, 522] width 77 height 21
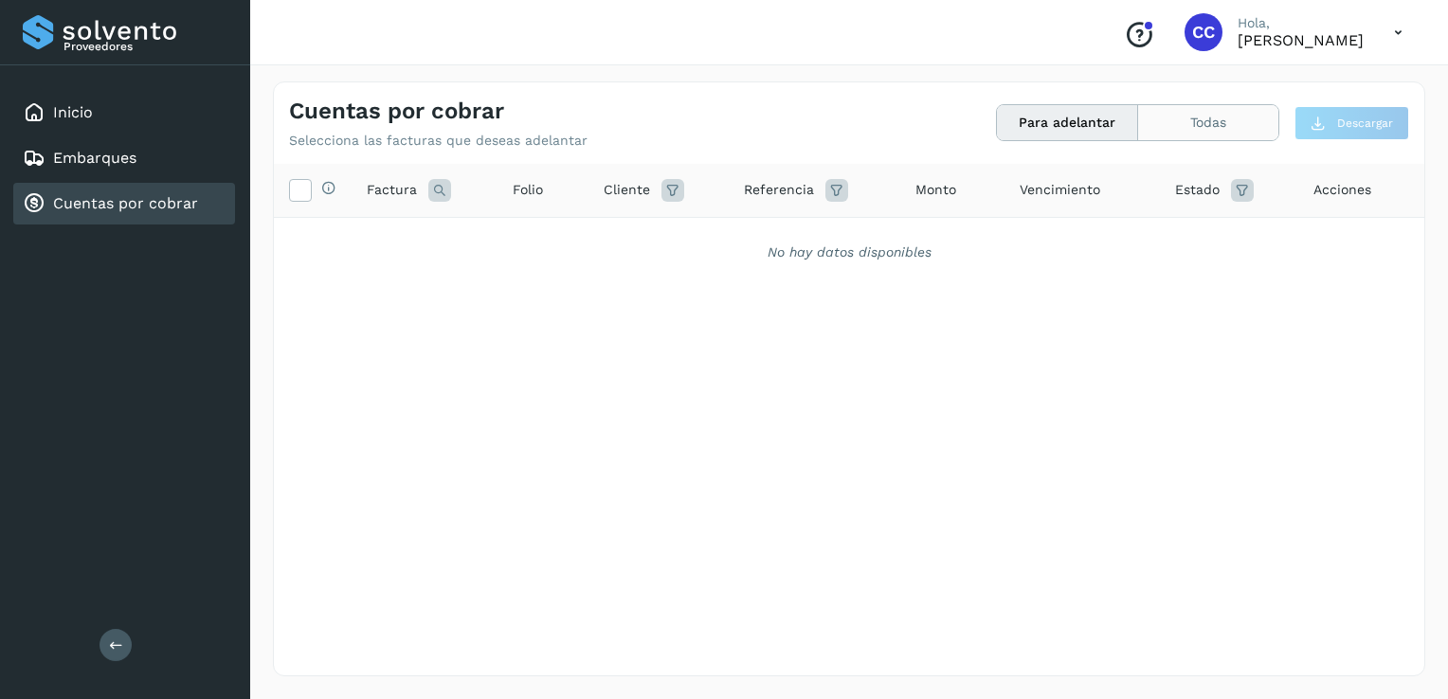
click at [1225, 123] on button "Todas" at bounding box center [1208, 122] width 140 height 35
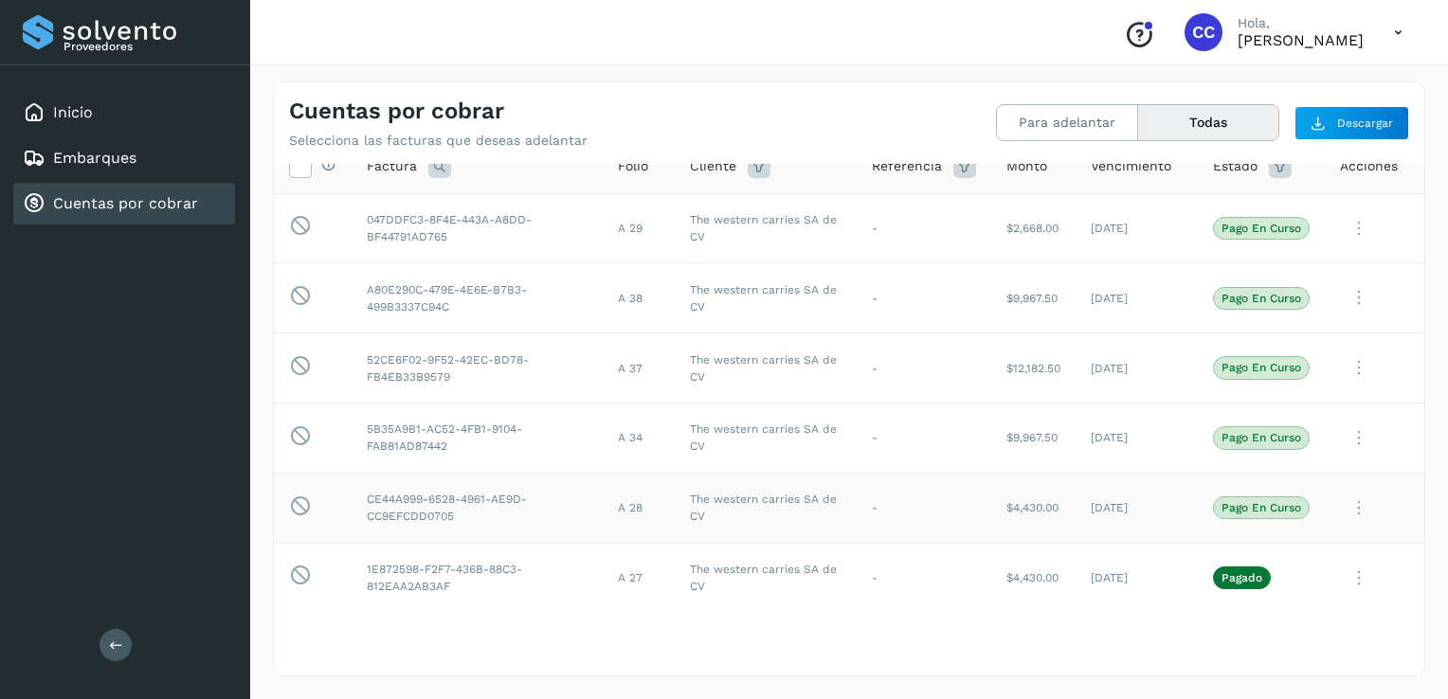
scroll to position [38, 0]
